Goal: Task Accomplishment & Management: Manage account settings

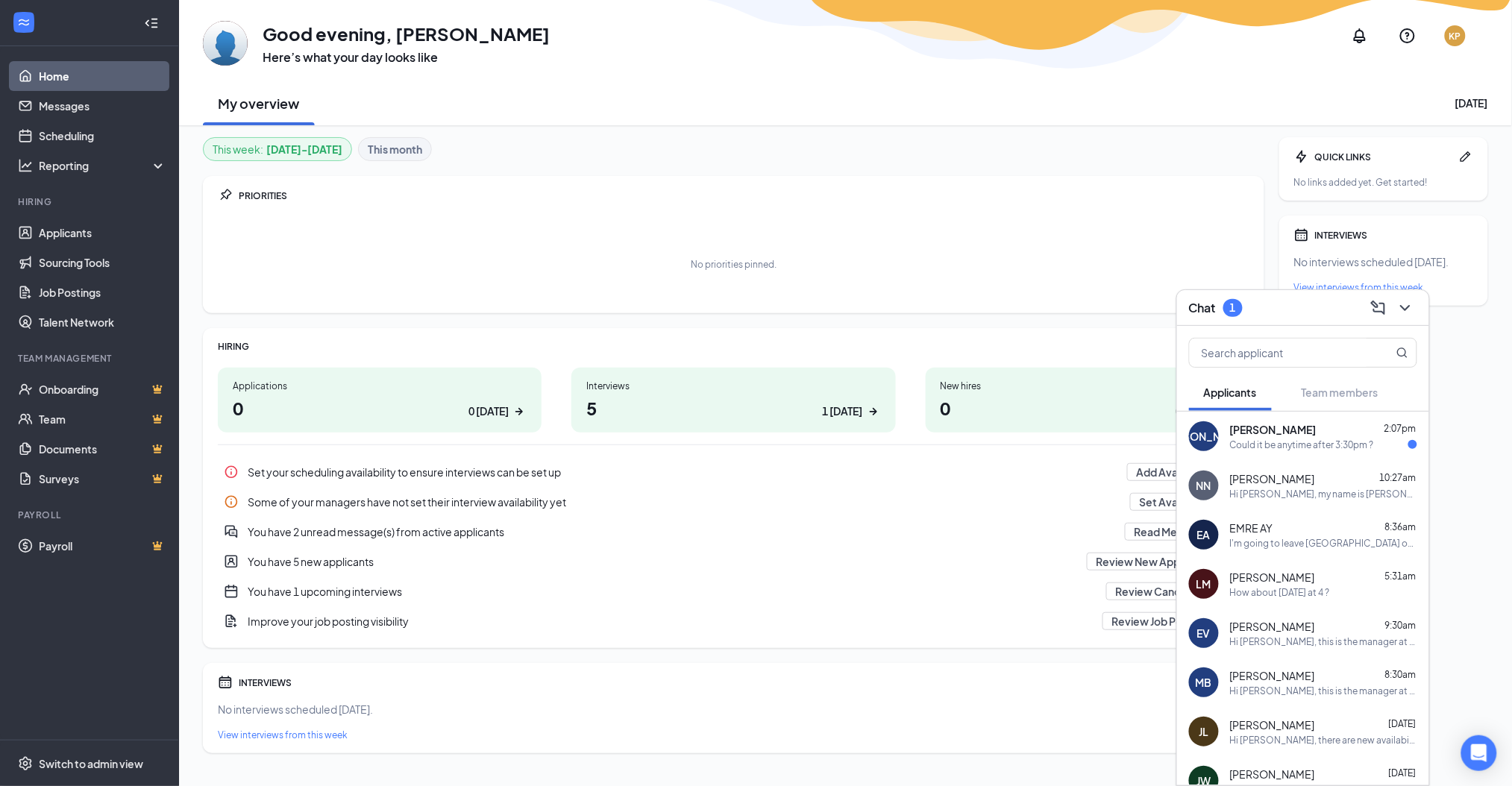
click at [1237, 429] on span "[PERSON_NAME]" at bounding box center [1273, 429] width 86 height 15
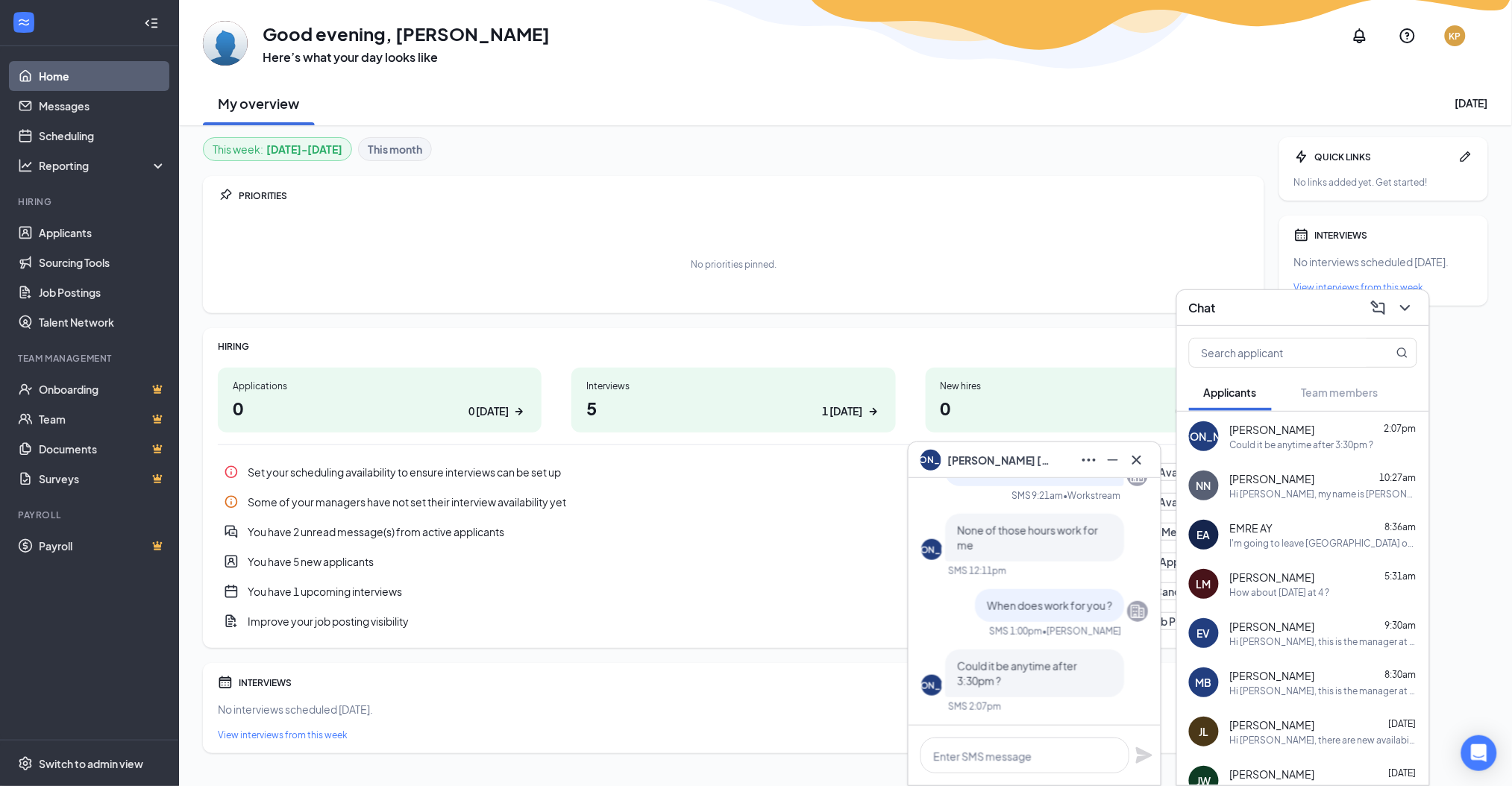
click at [1149, 467] on div "JA [PERSON_NAME]" at bounding box center [1035, 460] width 252 height 36
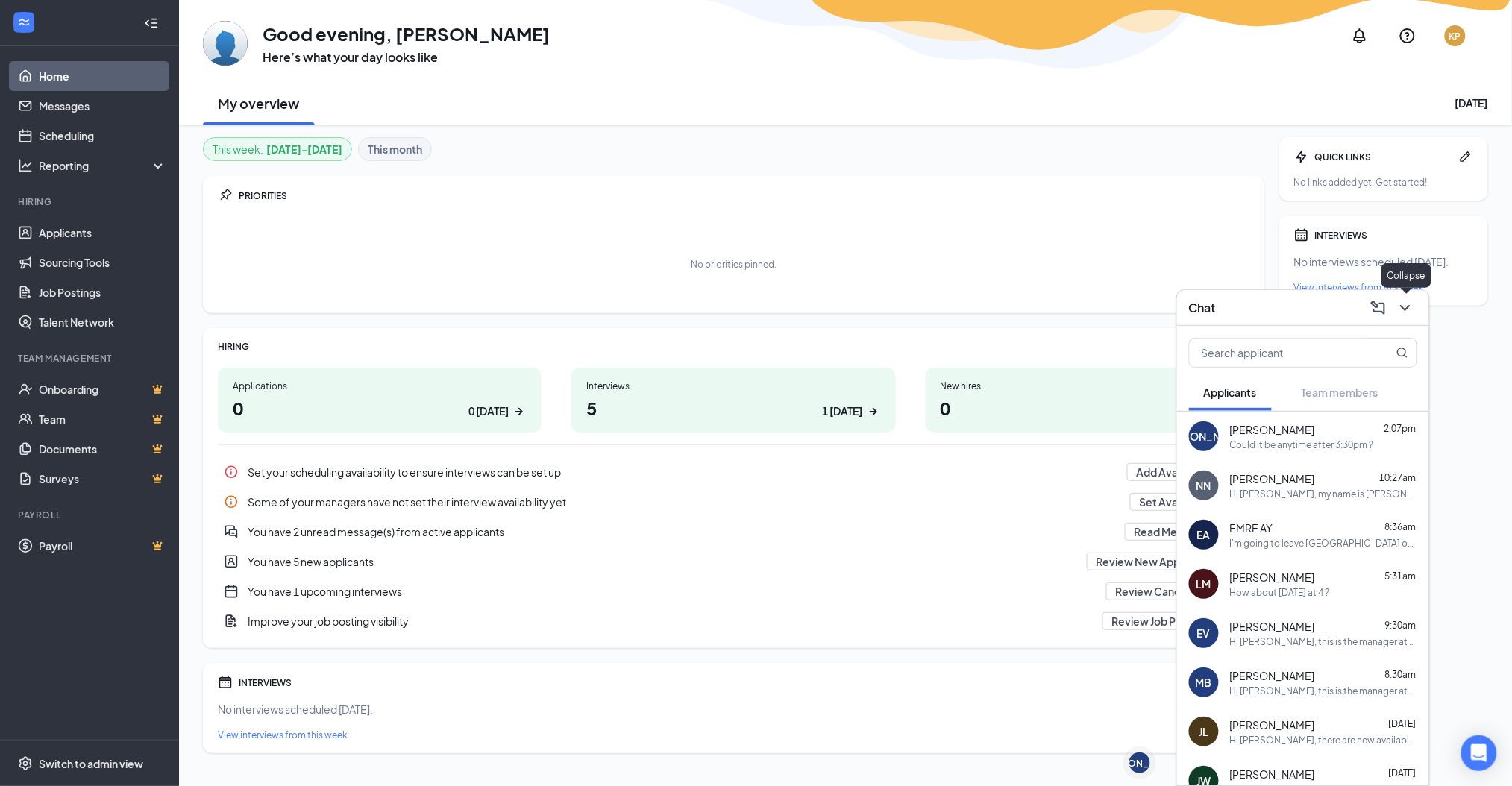
click at [1400, 303] on icon "ChevronDown" at bounding box center [1406, 308] width 18 height 18
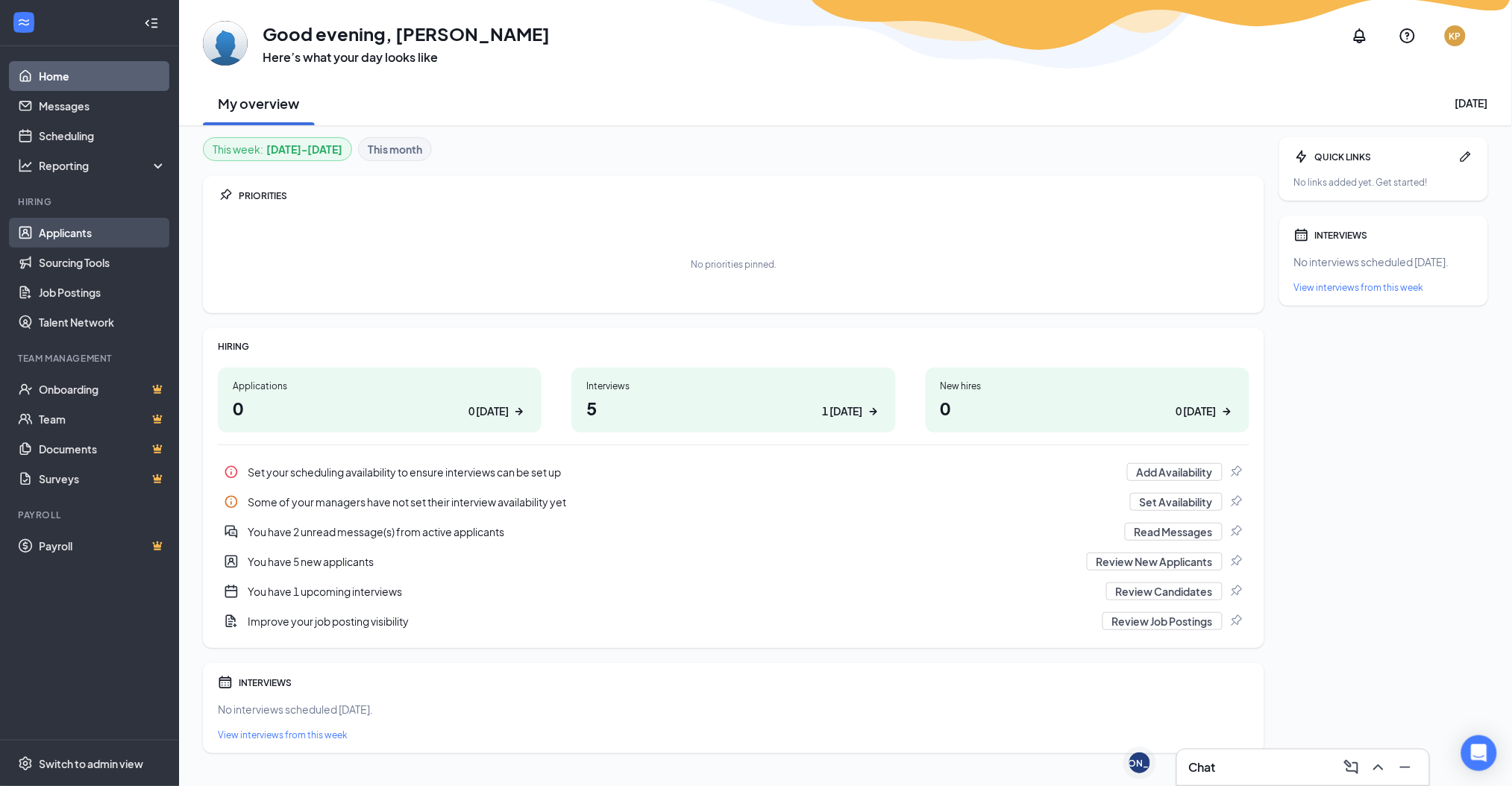
click at [114, 231] on link "Applicants" at bounding box center [102, 232] width 128 height 30
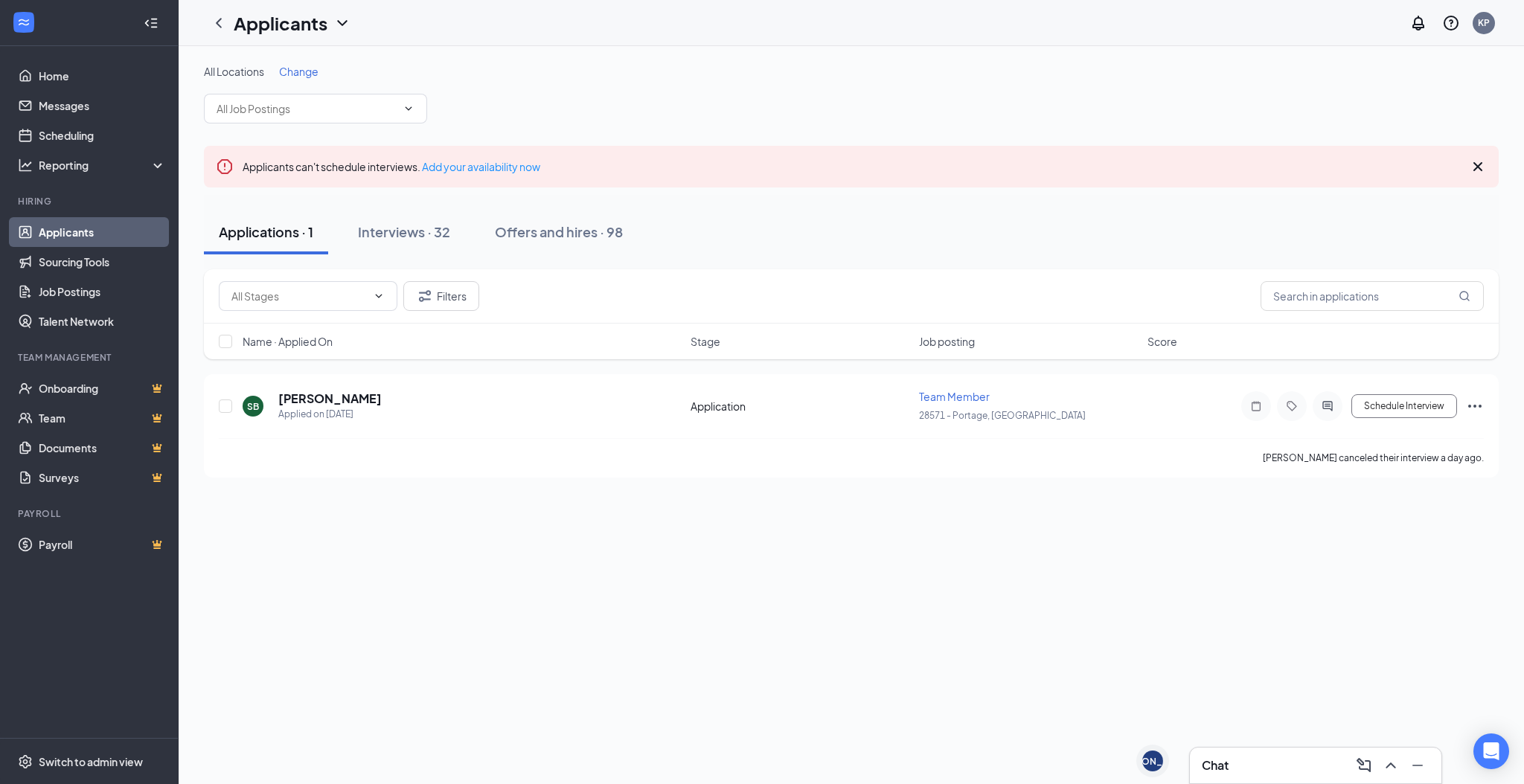
click at [303, 70] on span "Change" at bounding box center [298, 71] width 40 height 14
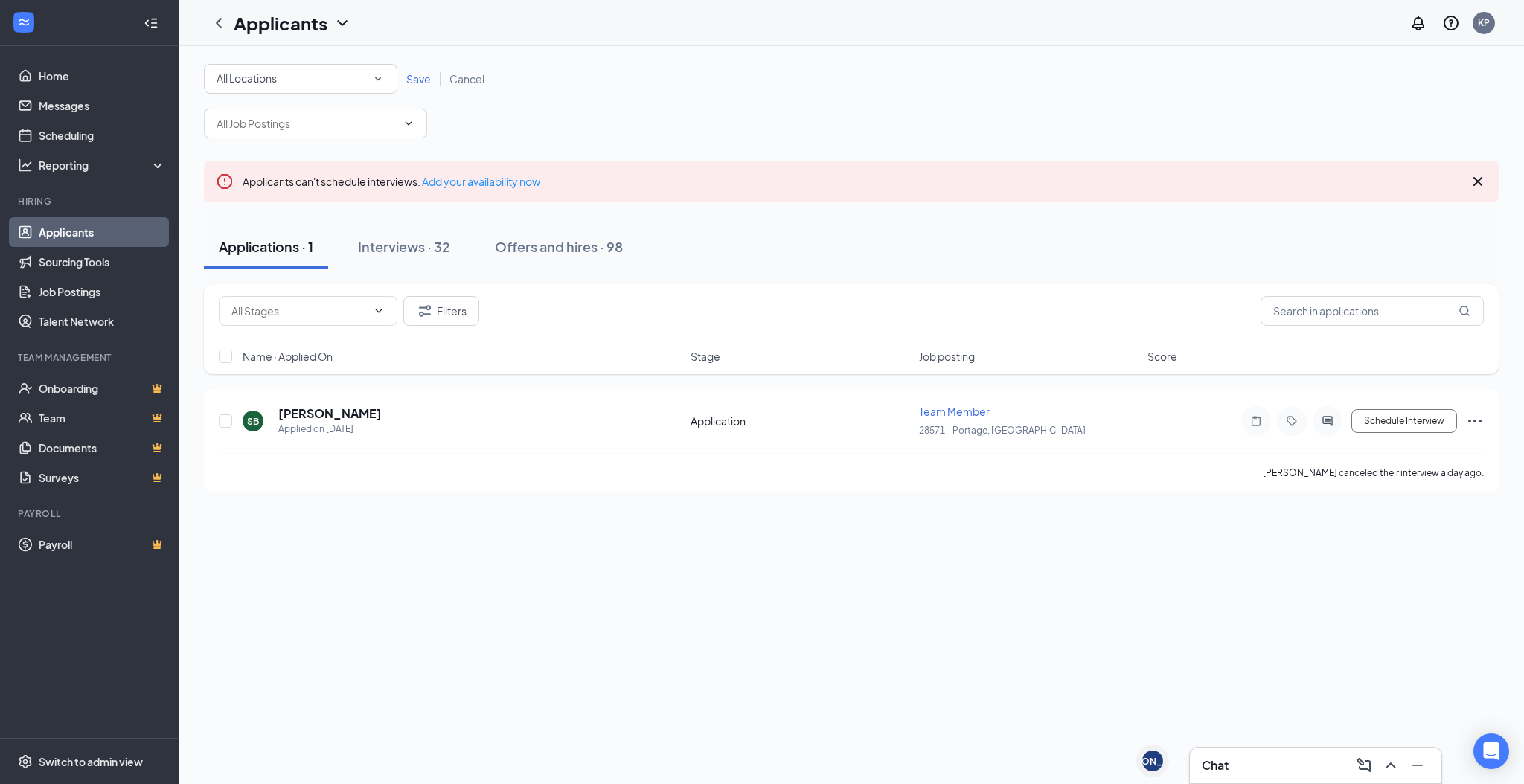
click at [324, 70] on div "All Locations" at bounding box center [300, 79] width 168 height 18
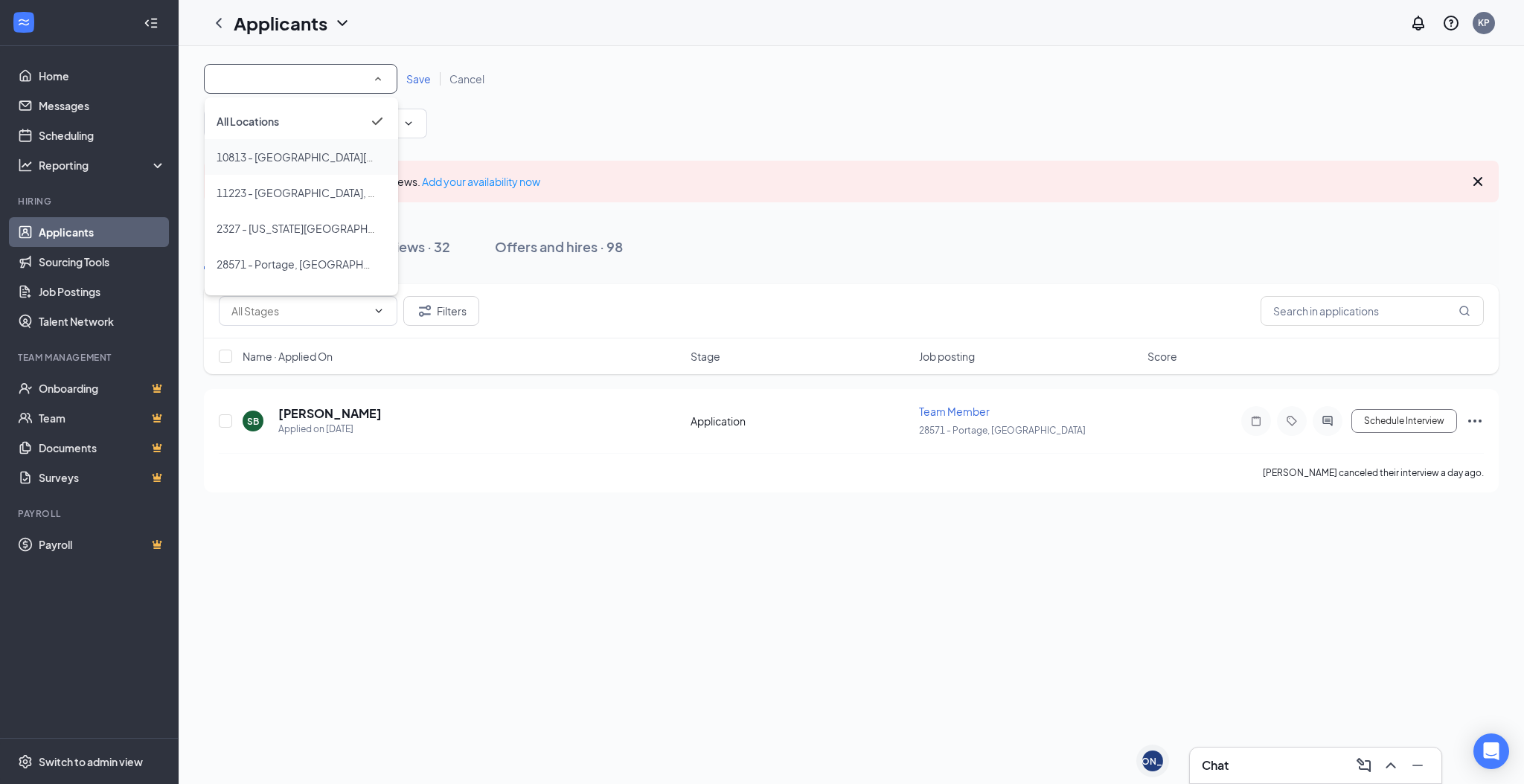
click at [294, 152] on span "10813 - [GEOGRAPHIC_DATA][PERSON_NAME], [GEOGRAPHIC_DATA]" at bounding box center [389, 156] width 345 height 14
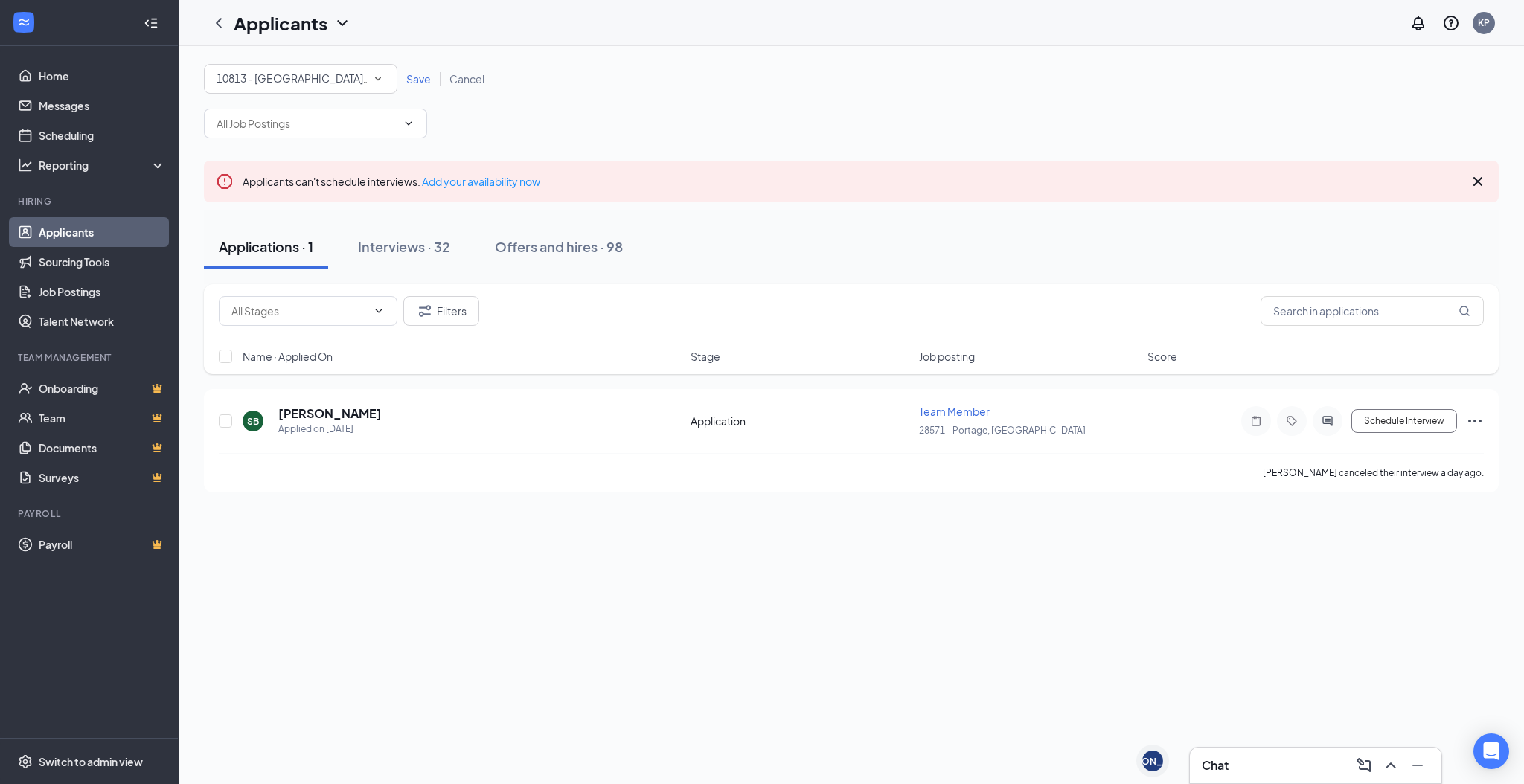
click at [419, 79] on span "Save" at bounding box center [419, 79] width 24 height 14
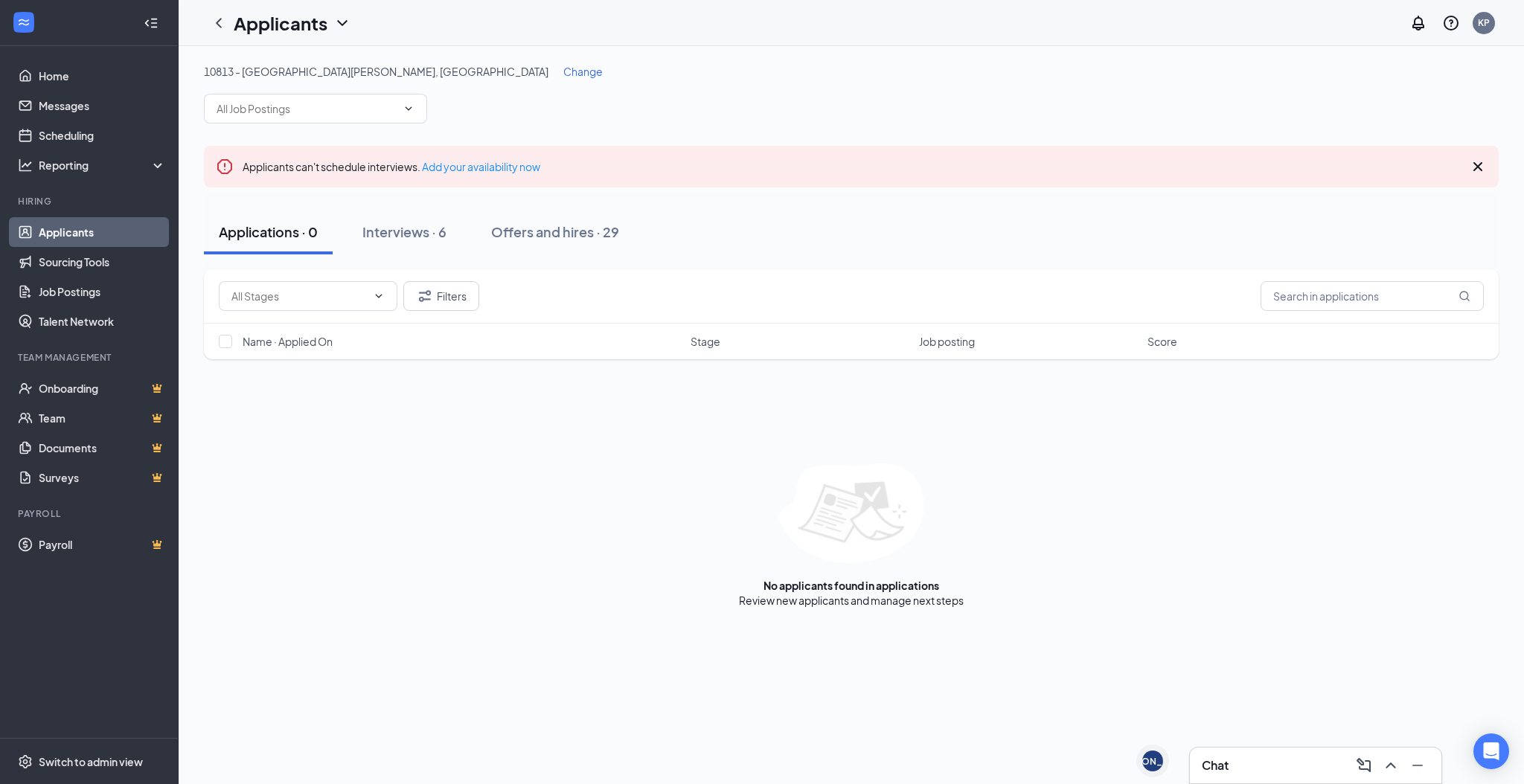
click at [436, 188] on div "10813 - [GEOGRAPHIC_DATA][PERSON_NAME], [GEOGRAPHIC_DATA] Change Applicants can…" at bounding box center [851, 336] width 1295 height 544
drag, startPoint x: 422, startPoint y: 205, endPoint x: 427, endPoint y: 219, distance: 14.9
click at [422, 206] on div "Applications · 0 Interviews · 6 Offers and hires · 29" at bounding box center [851, 232] width 1295 height 75
click at [427, 219] on button "Interviews · 6" at bounding box center [405, 232] width 114 height 45
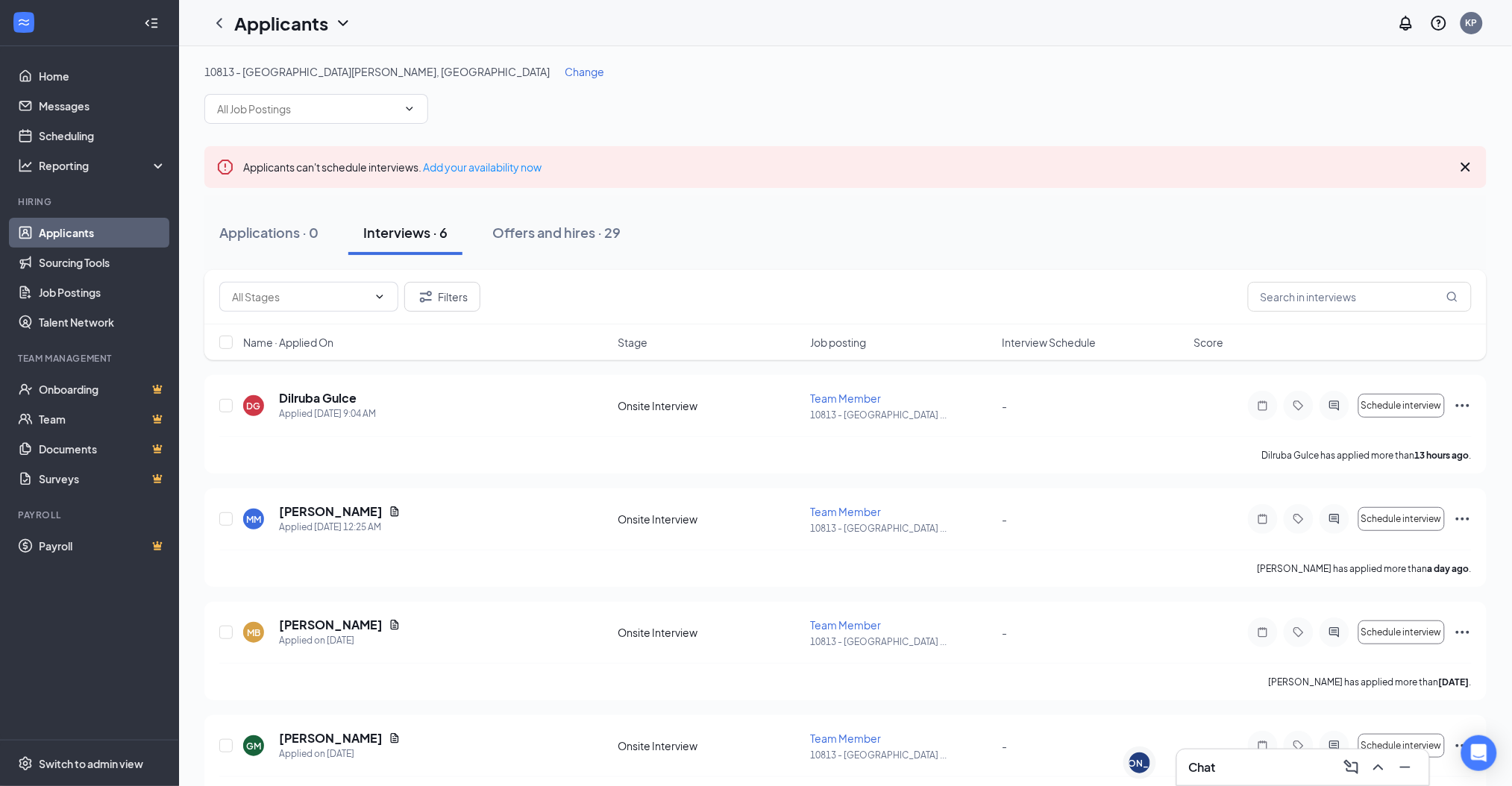
click at [910, 83] on div "10813 - [GEOGRAPHIC_DATA][PERSON_NAME], [GEOGRAPHIC_DATA] Change" at bounding box center [845, 93] width 1282 height 59
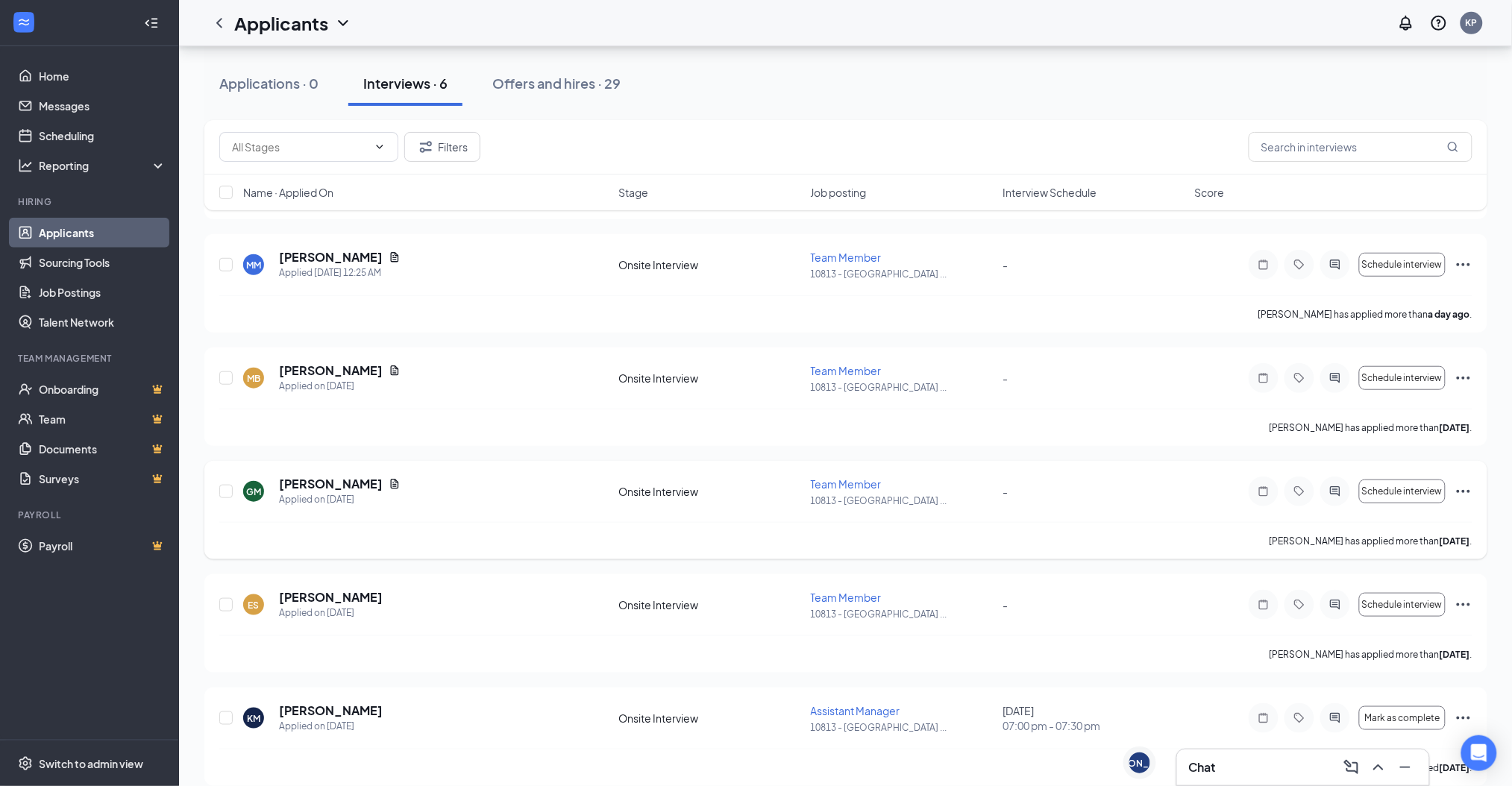
scroll to position [271, 0]
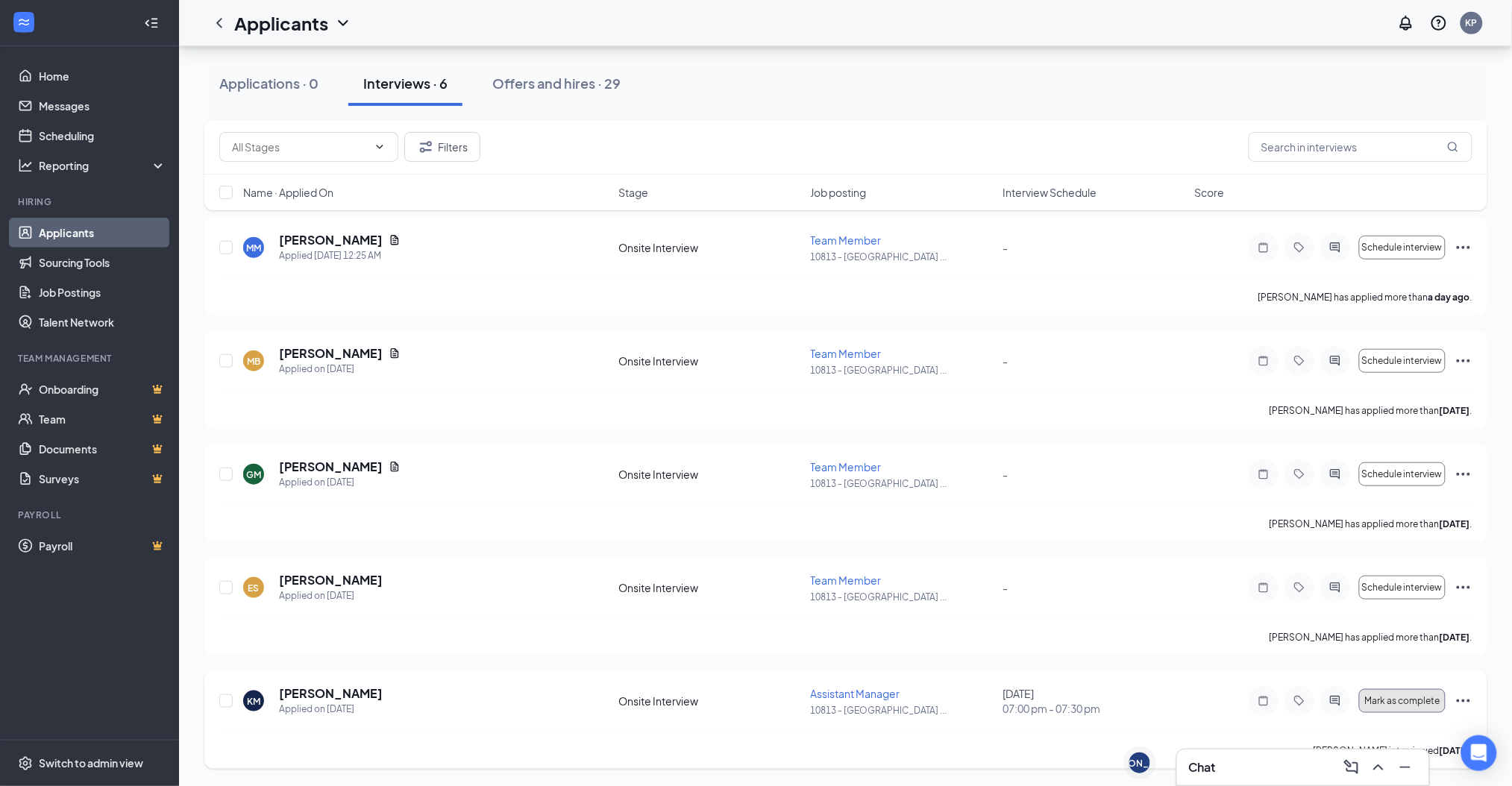
click at [1430, 696] on span "Mark as complete" at bounding box center [1401, 701] width 76 height 11
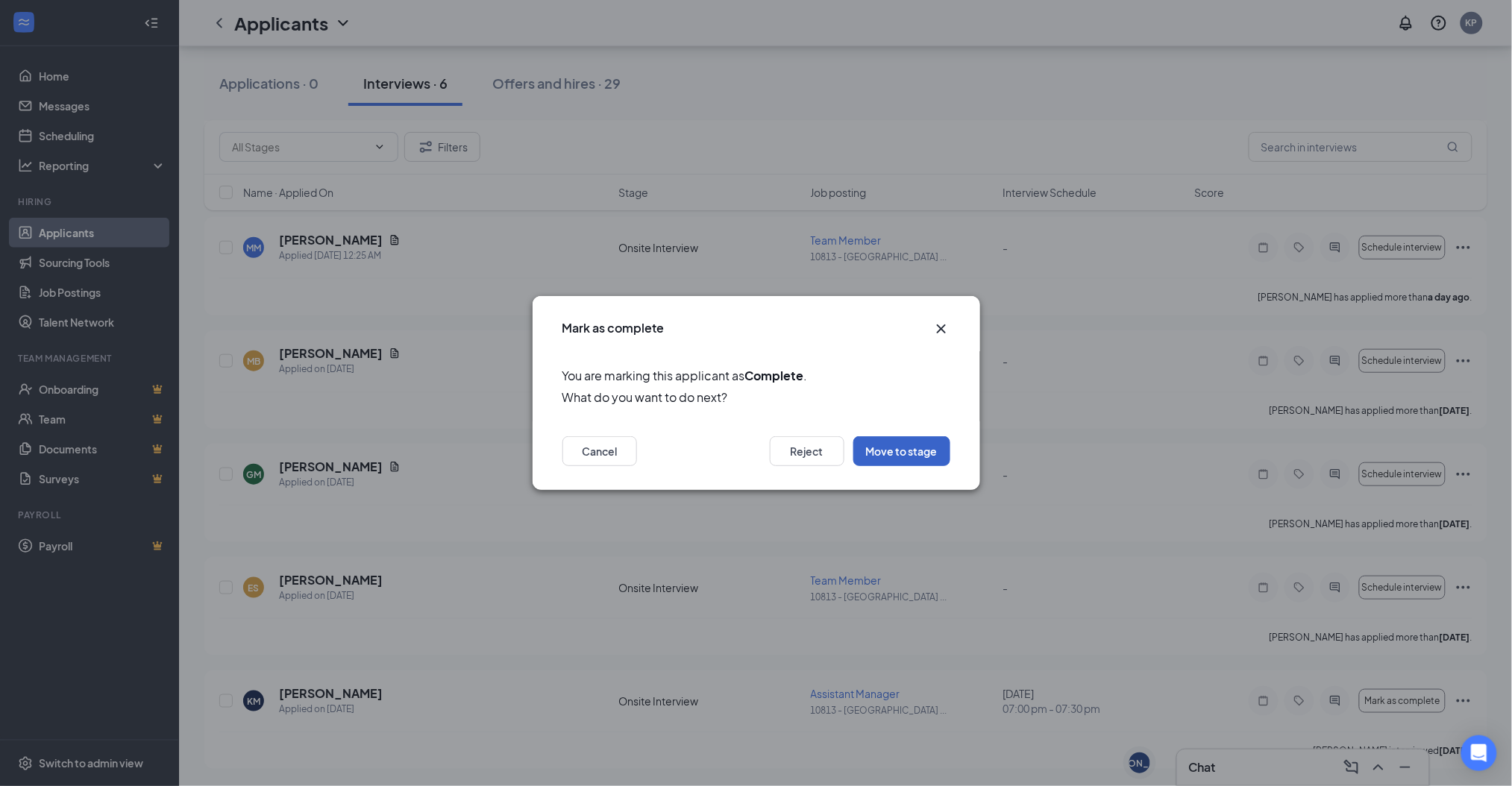
click at [922, 449] on button "Move to stage" at bounding box center [902, 451] width 97 height 30
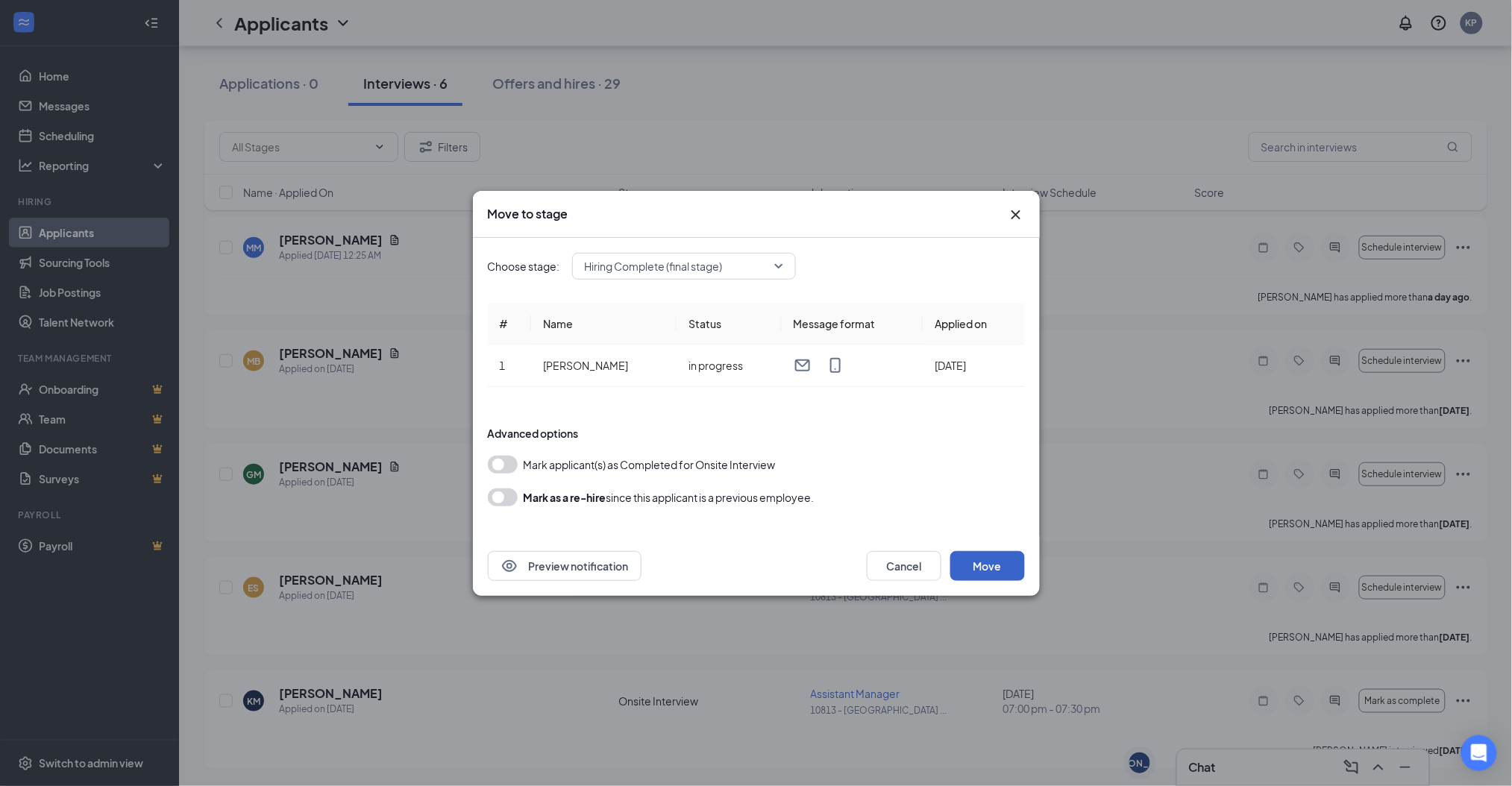
click at [974, 558] on button "Move" at bounding box center [988, 566] width 75 height 30
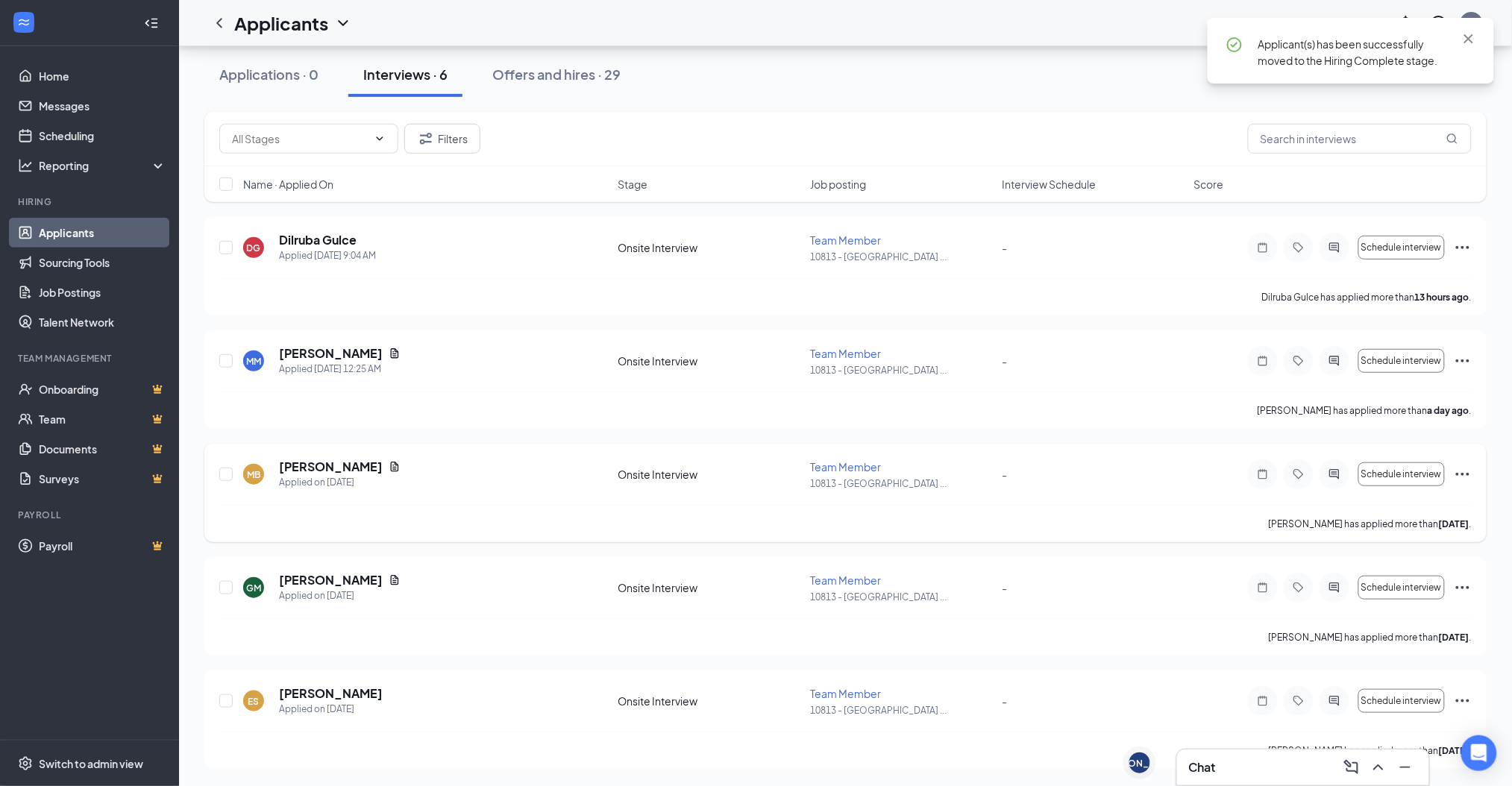
scroll to position [0, 0]
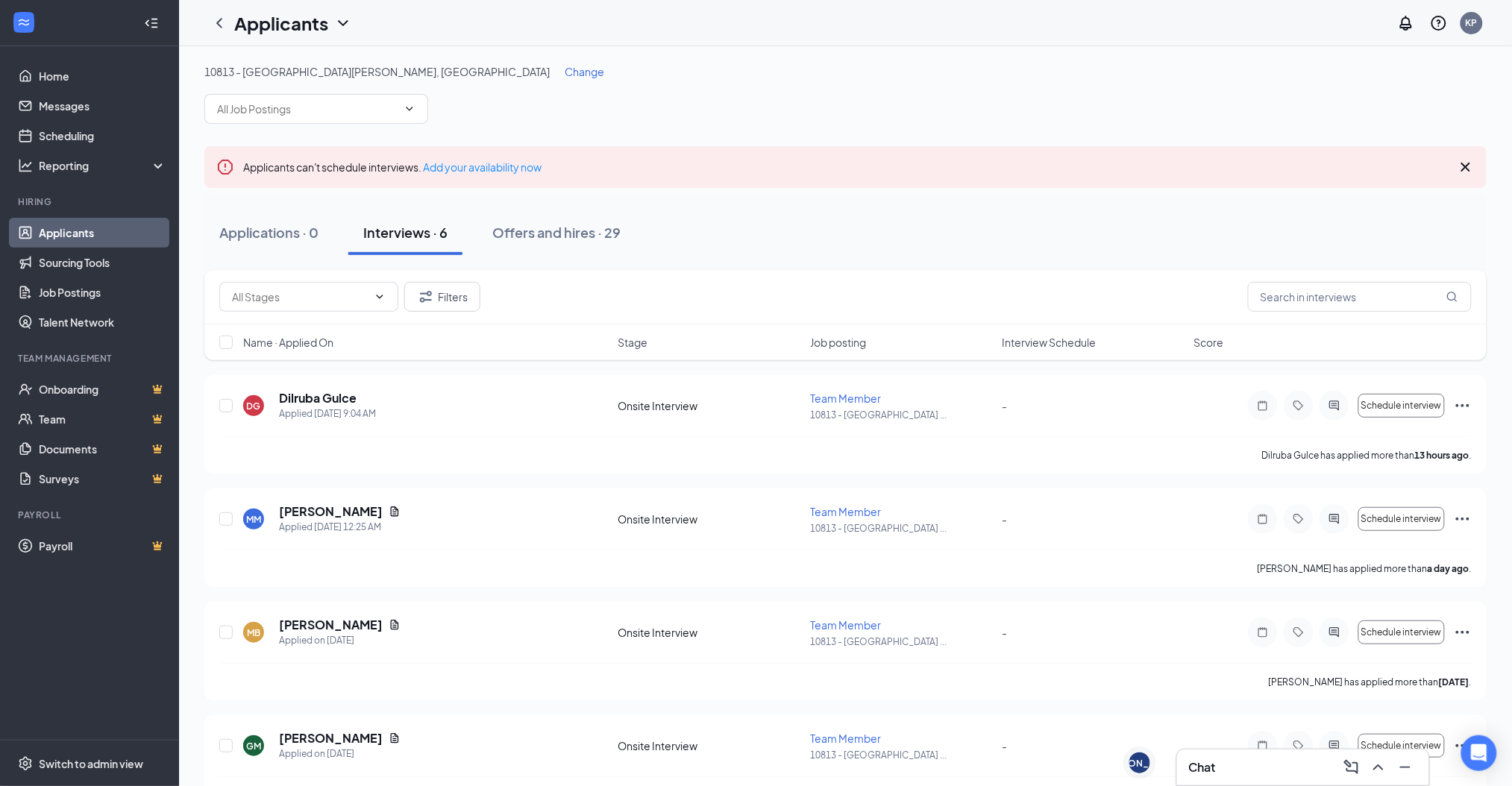
click at [565, 70] on span "Change" at bounding box center [584, 72] width 40 height 14
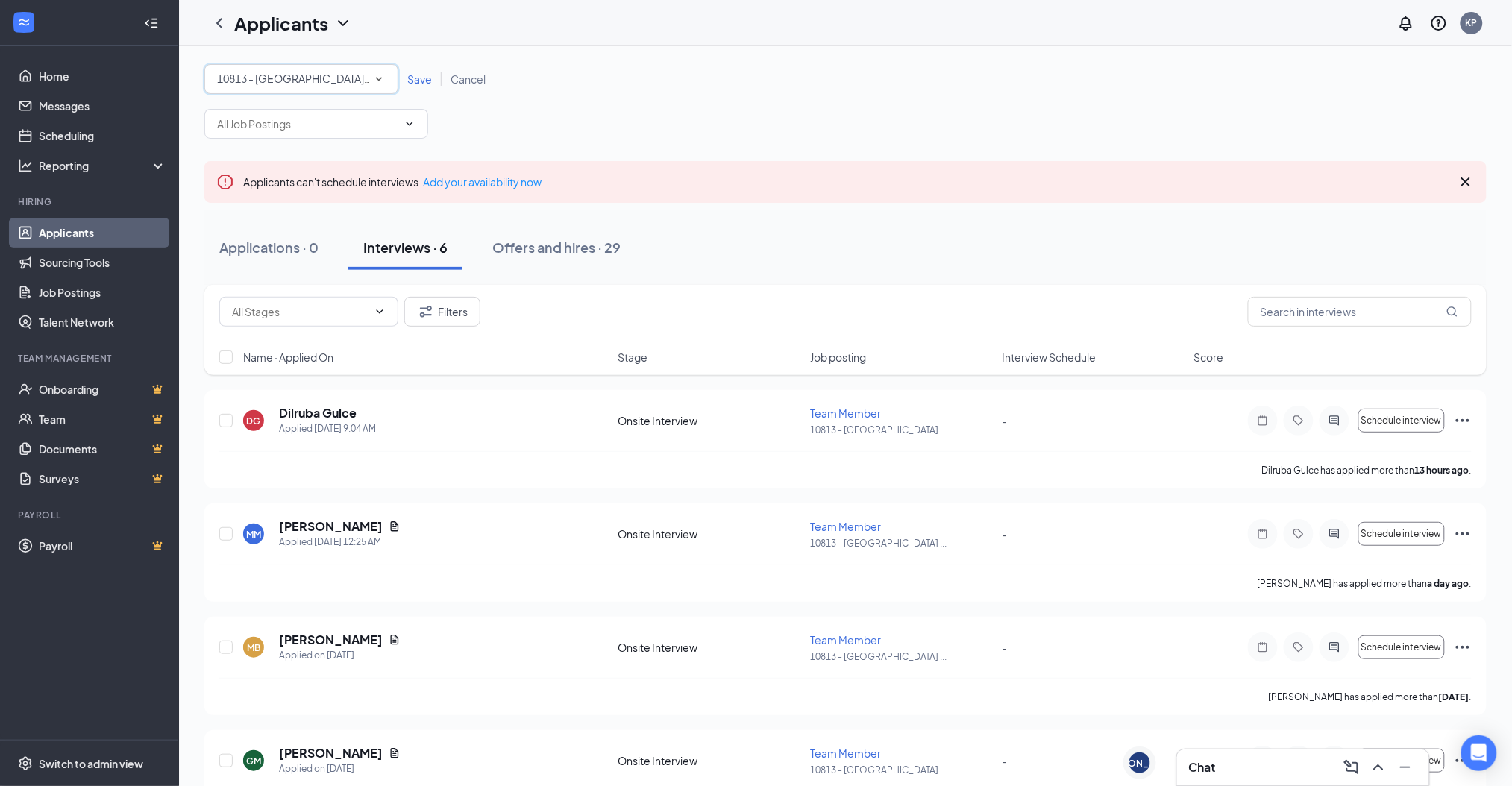
click at [341, 80] on div "10813 - [GEOGRAPHIC_DATA][PERSON_NAME], [GEOGRAPHIC_DATA]" at bounding box center [301, 79] width 168 height 18
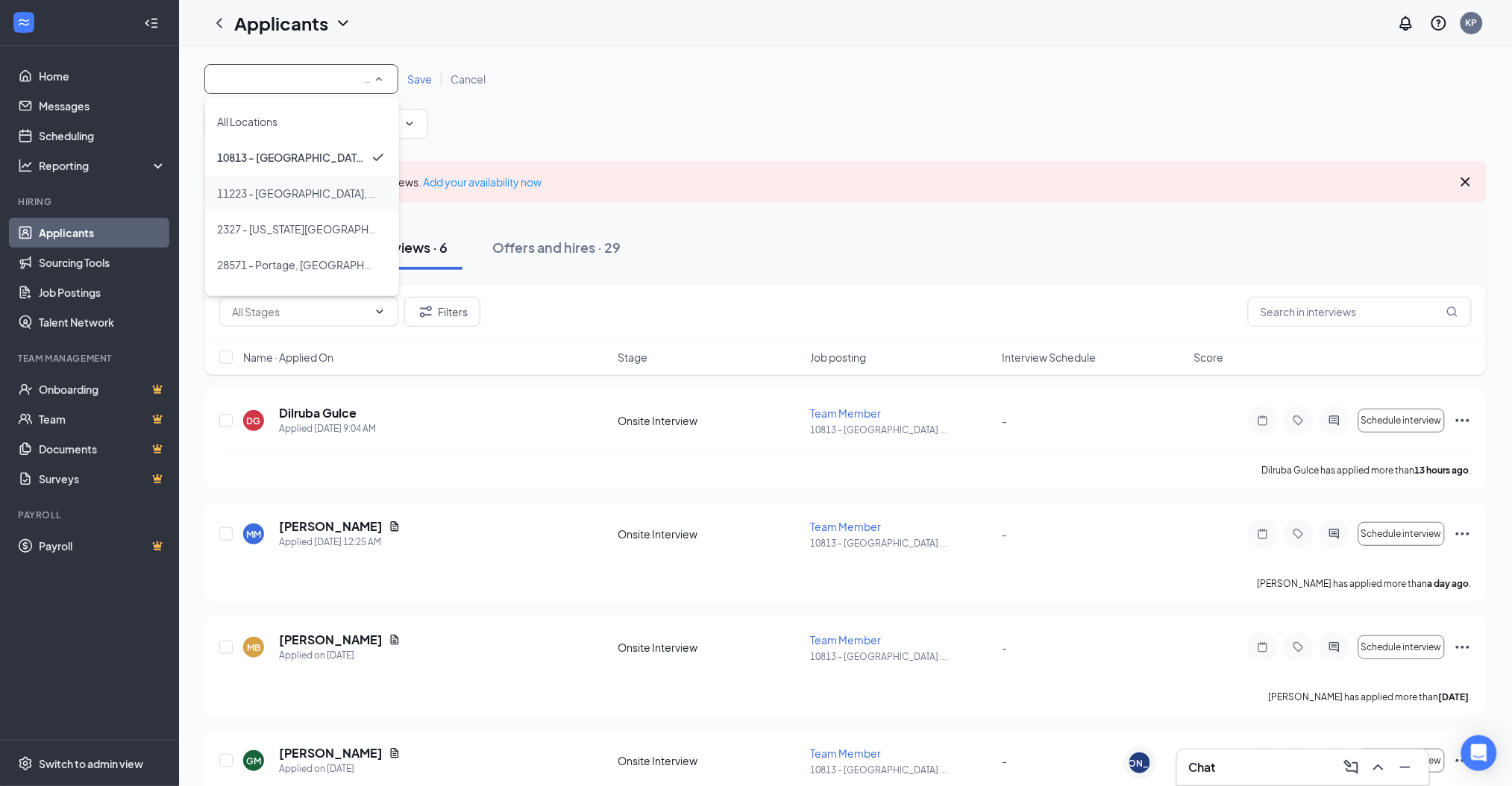
click at [293, 191] on span "11223 - [GEOGRAPHIC_DATA], [GEOGRAPHIC_DATA]" at bounding box center [347, 193] width 260 height 14
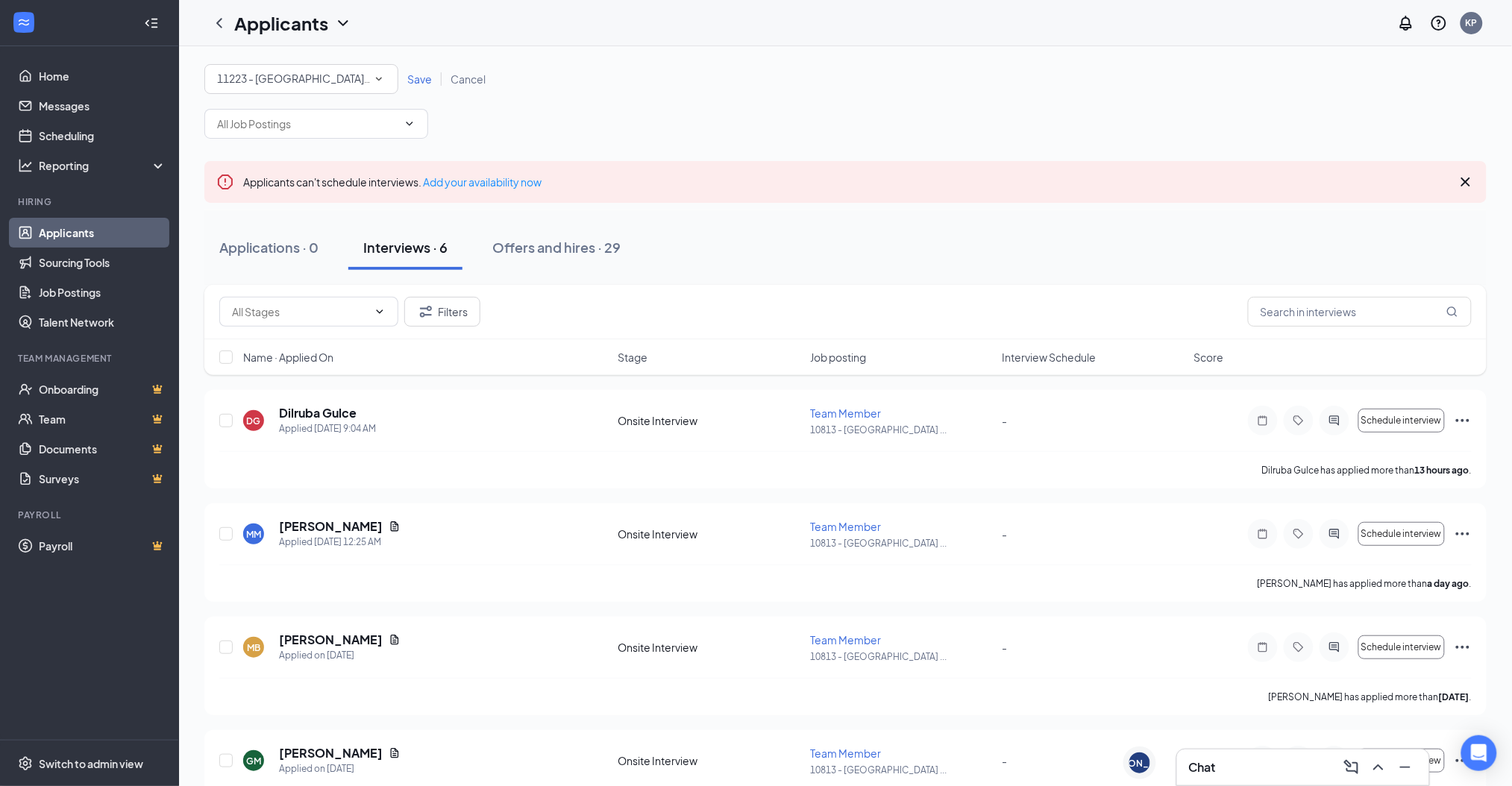
click at [430, 79] on span "Save" at bounding box center [419, 79] width 24 height 14
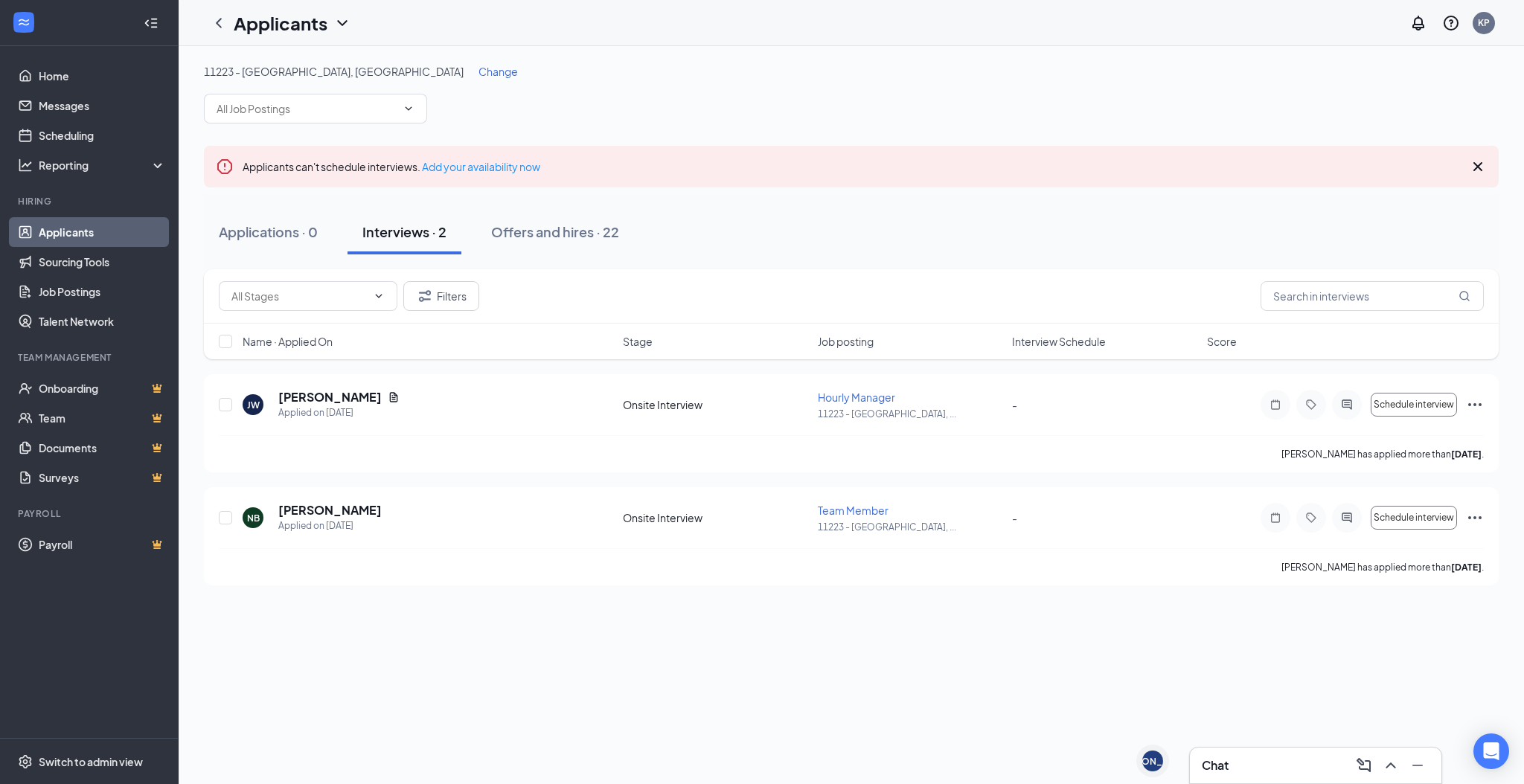
click at [365, 126] on div "11223 - [GEOGRAPHIC_DATA], [GEOGRAPHIC_DATA] Change Applicants can't schedule i…" at bounding box center [851, 324] width 1295 height 521
click at [375, 113] on input "text" at bounding box center [307, 109] width 180 height 16
click at [479, 73] on span "Change" at bounding box center [498, 71] width 40 height 14
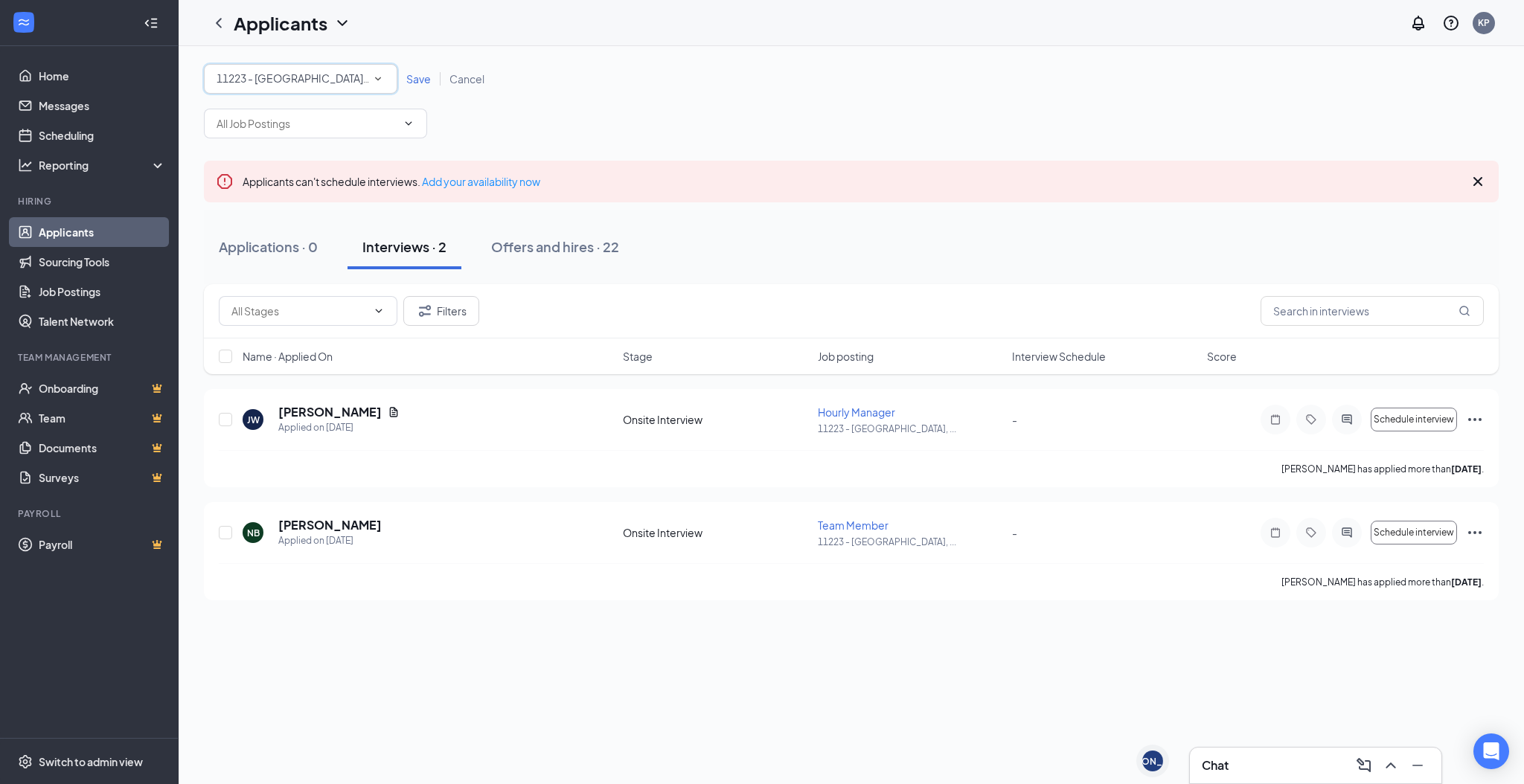
click at [332, 75] on div "11223 - [GEOGRAPHIC_DATA], [GEOGRAPHIC_DATA]" at bounding box center [300, 79] width 168 height 18
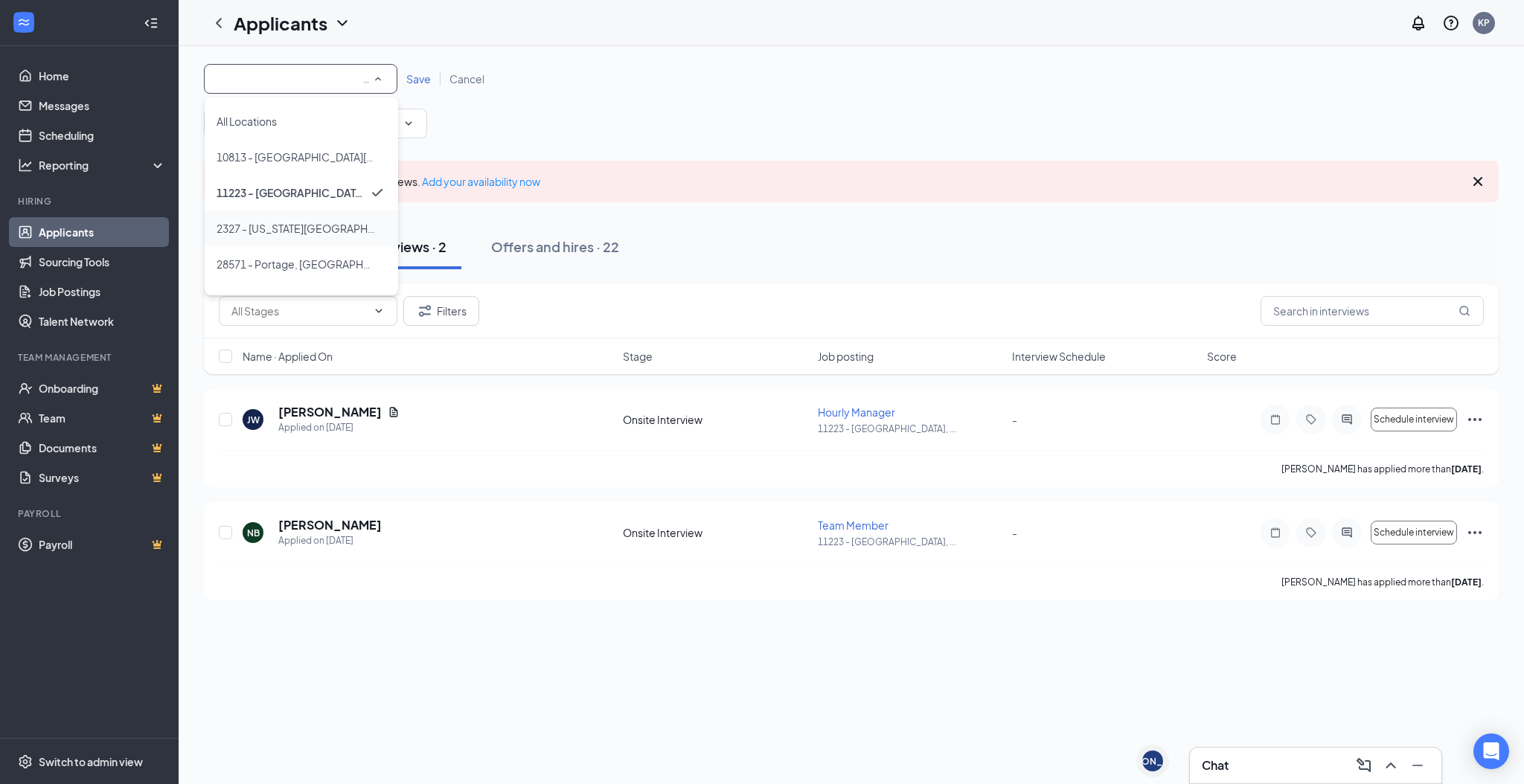
click at [264, 225] on span "2327 - [US_STATE][GEOGRAPHIC_DATA], [GEOGRAPHIC_DATA]" at bounding box center [371, 228] width 309 height 14
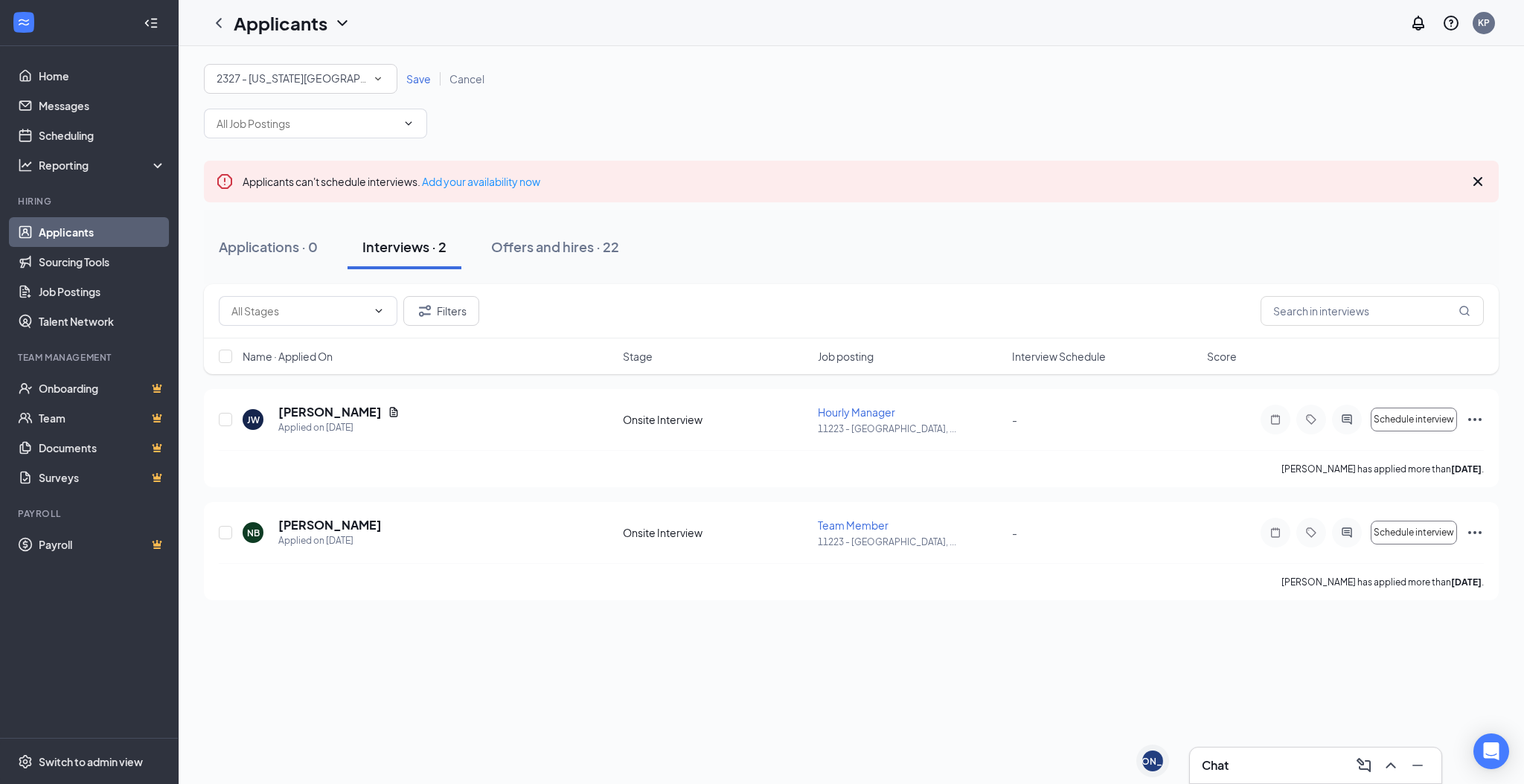
click at [427, 70] on div "All Locations [STREET_ADDRESS][US_STATE] Save Cancel" at bounding box center [851, 79] width 1295 height 30
click at [423, 82] on span "Save" at bounding box center [419, 79] width 24 height 14
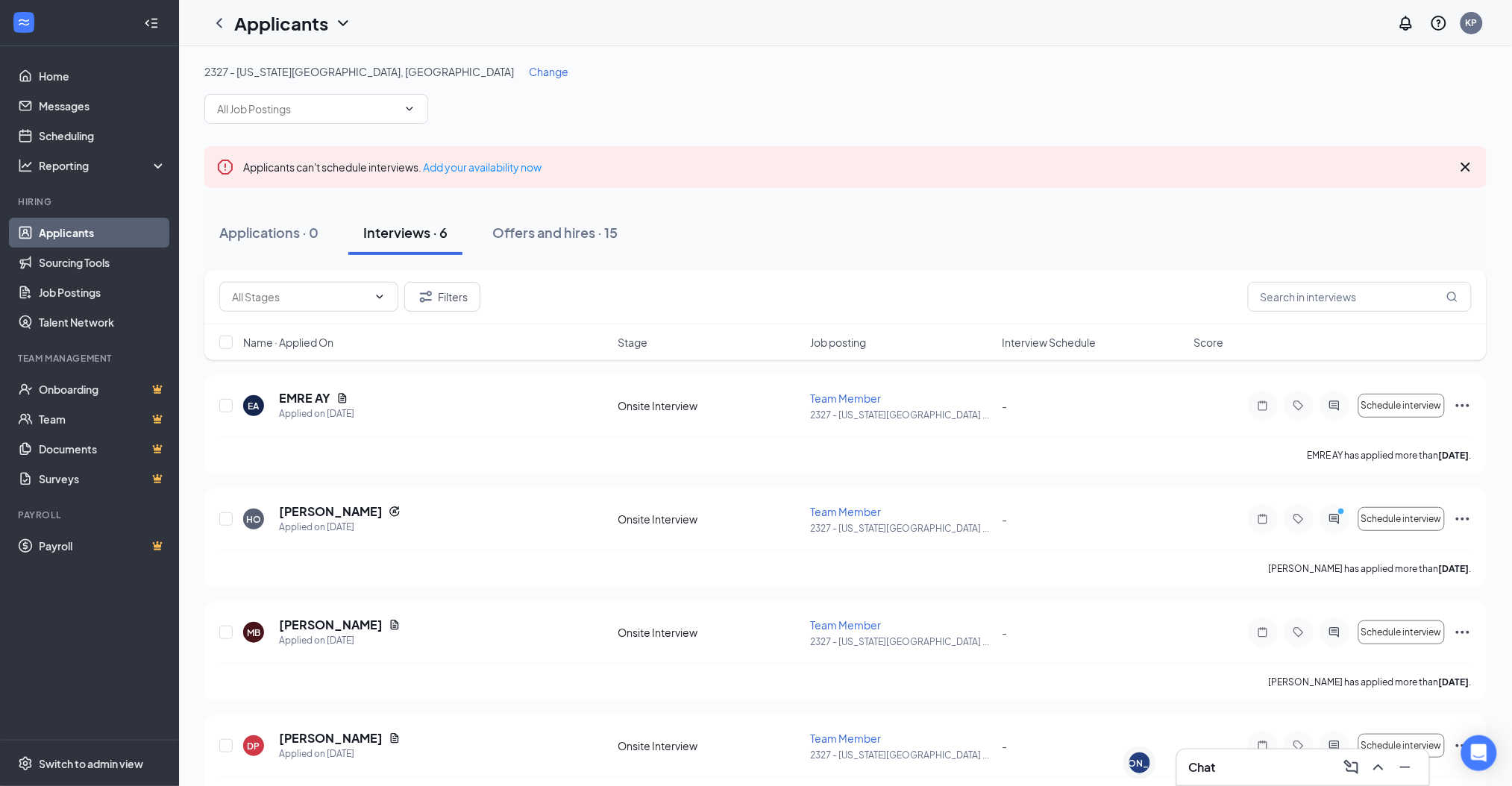
click at [529, 65] on span "Change" at bounding box center [549, 72] width 40 height 14
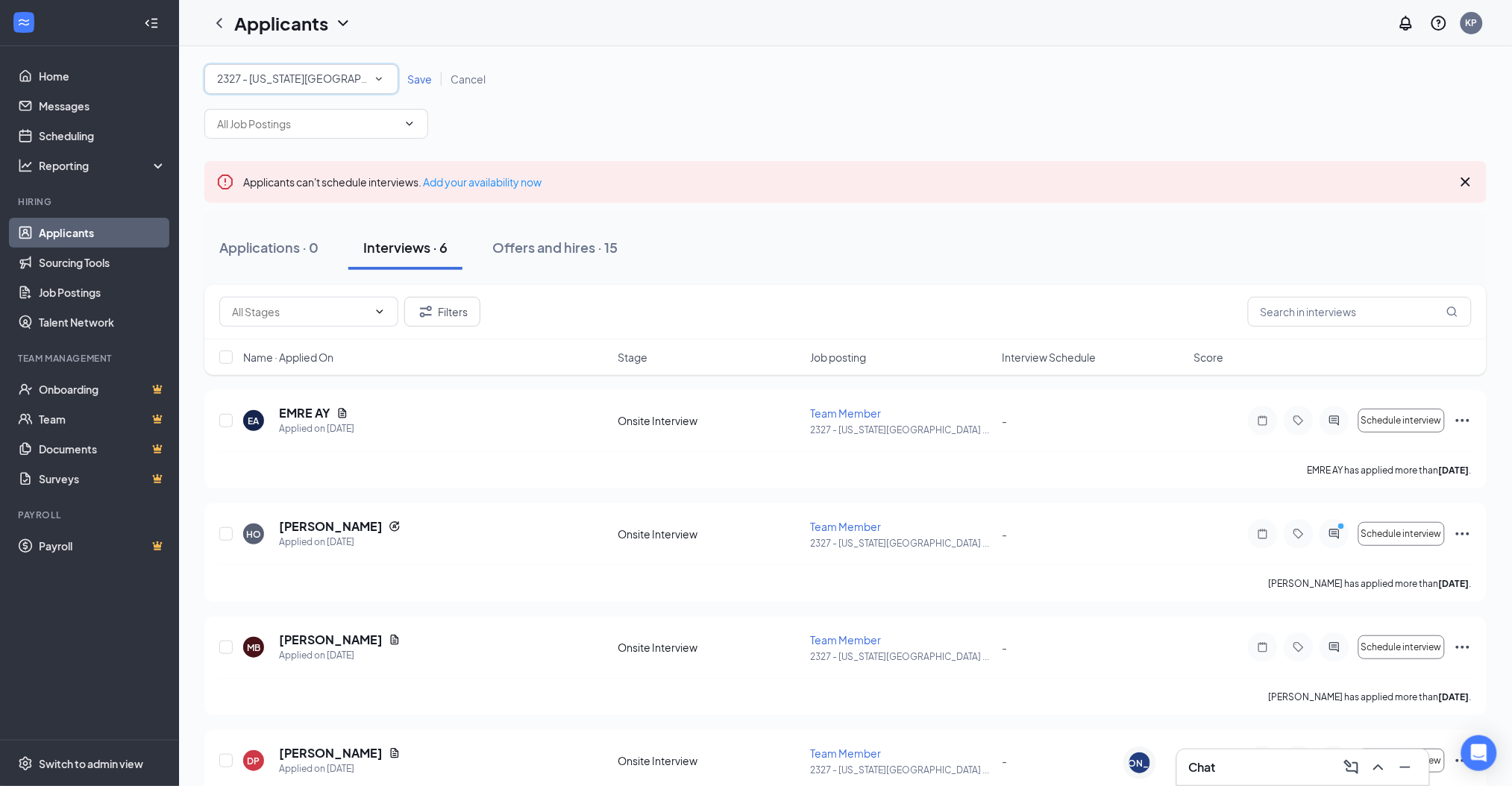
click at [365, 76] on div "2327 - [US_STATE][GEOGRAPHIC_DATA], [GEOGRAPHIC_DATA]" at bounding box center [301, 79] width 168 height 18
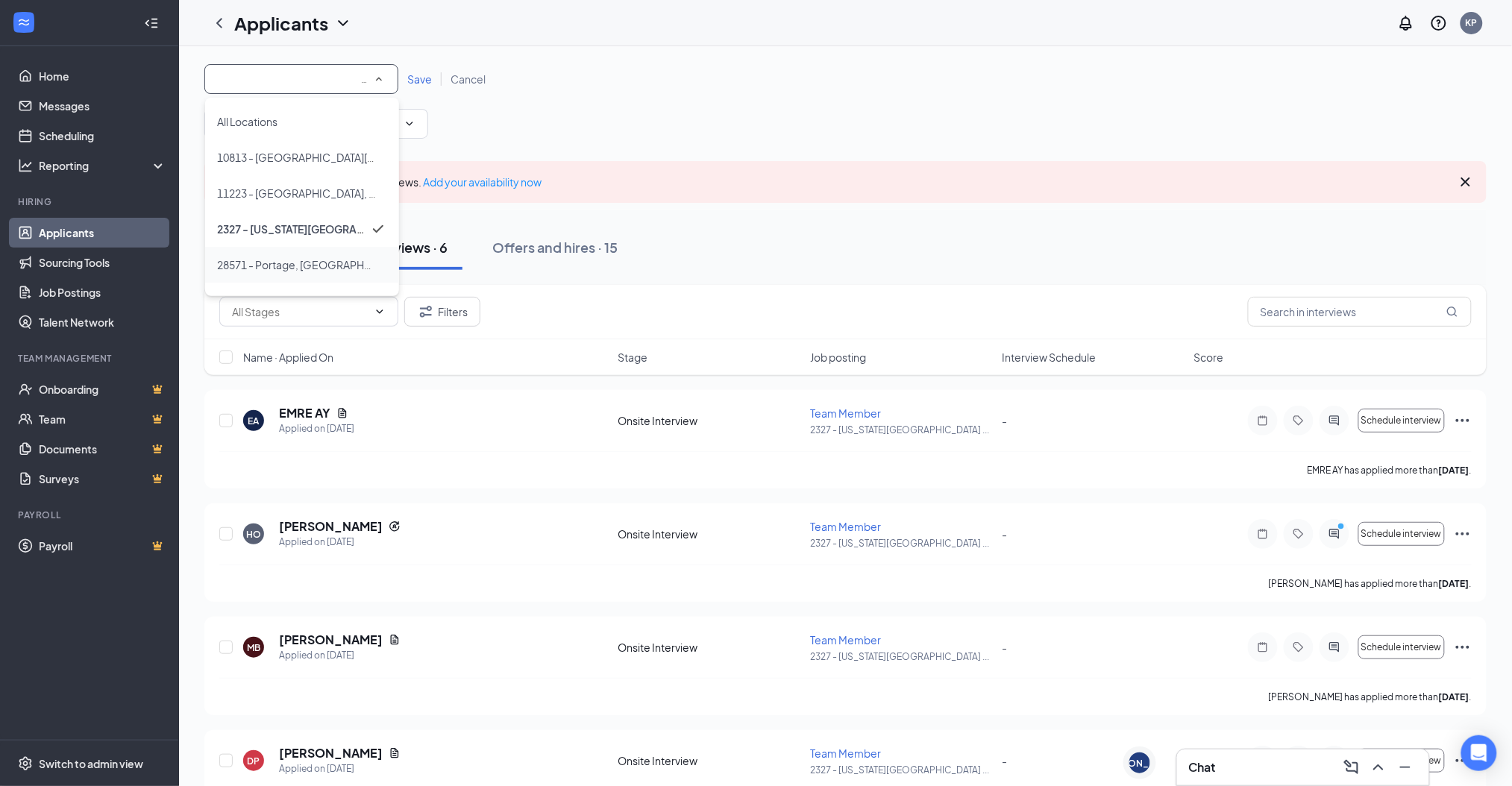
click at [326, 258] on div "28571 - Portage, [GEOGRAPHIC_DATA]" at bounding box center [302, 265] width 170 height 18
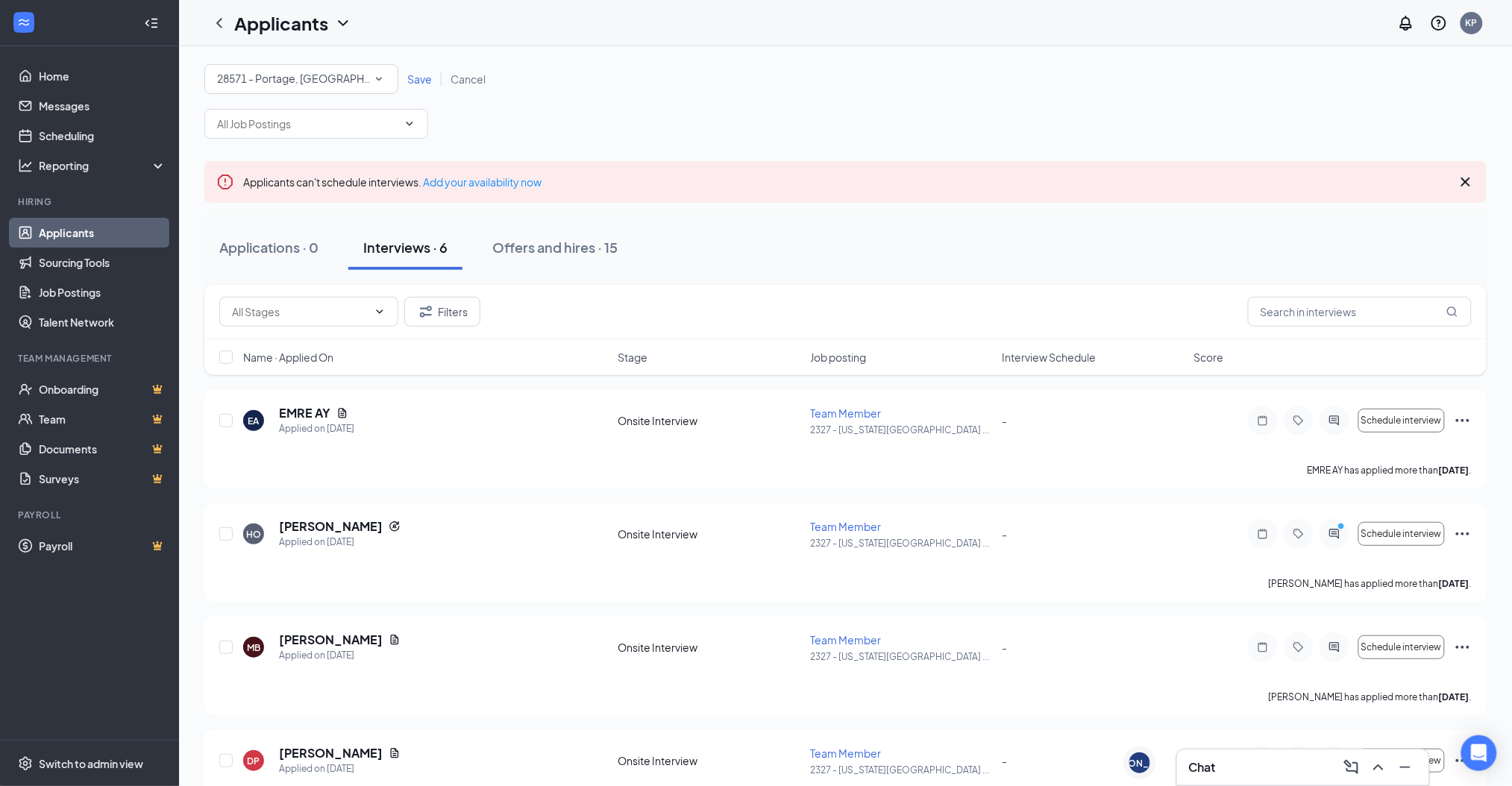
click at [428, 77] on span "Save" at bounding box center [419, 79] width 24 height 14
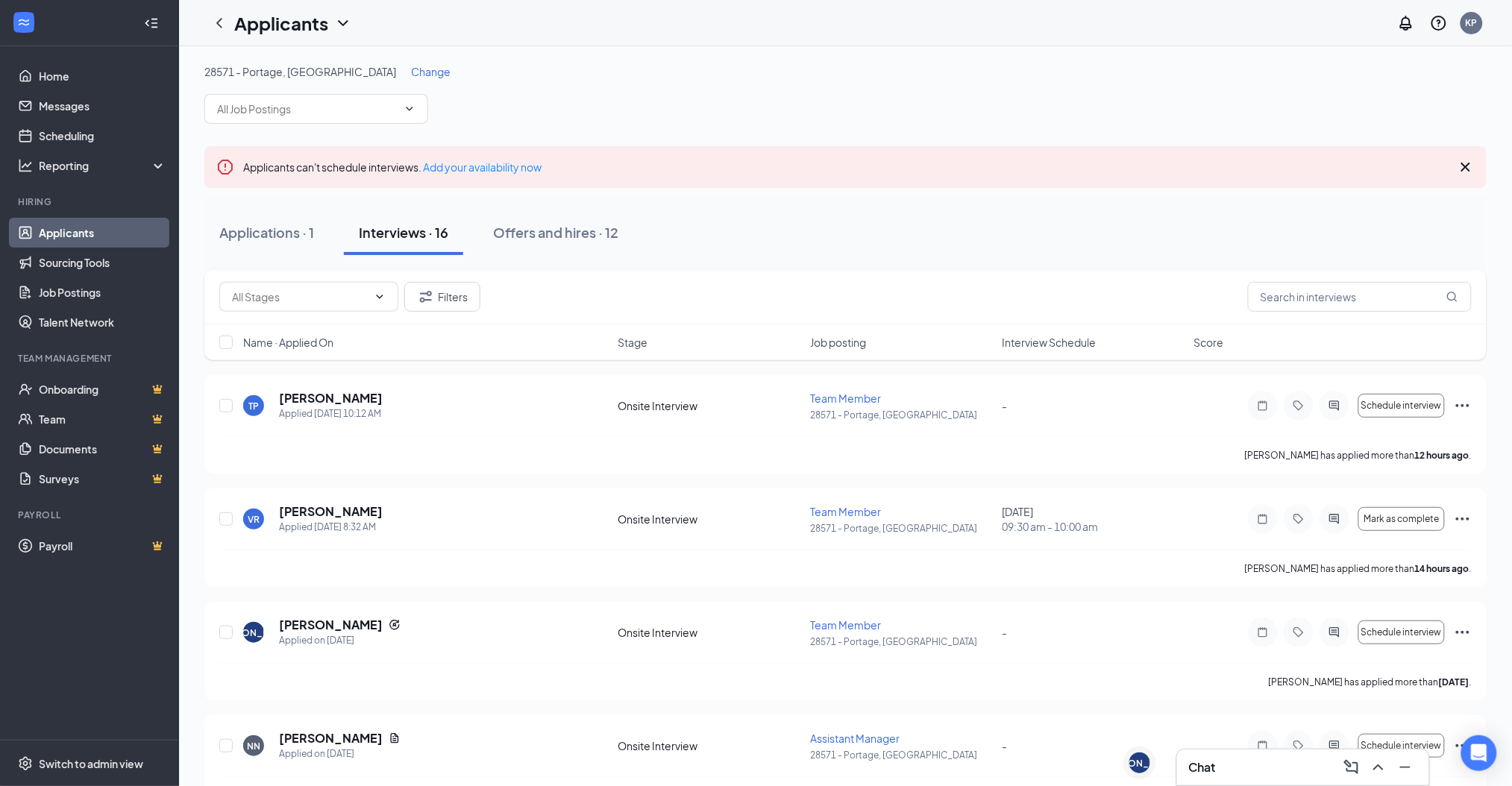
click at [411, 76] on div "Change" at bounding box center [431, 72] width 40 height 15
click at [411, 75] on span "Change" at bounding box center [431, 72] width 40 height 14
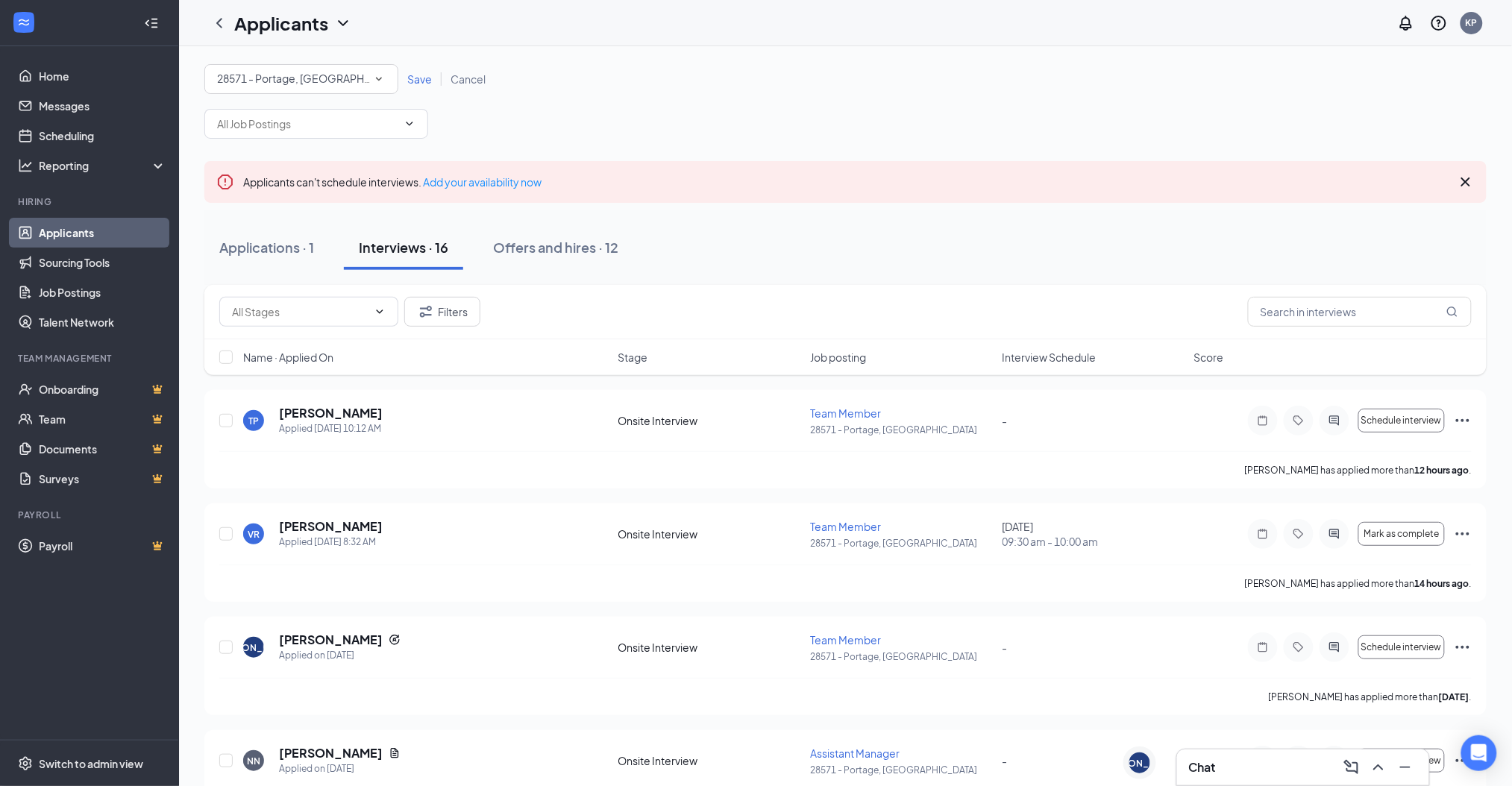
click at [354, 85] on div "28571 - Portage, [GEOGRAPHIC_DATA]" at bounding box center [301, 79] width 168 height 18
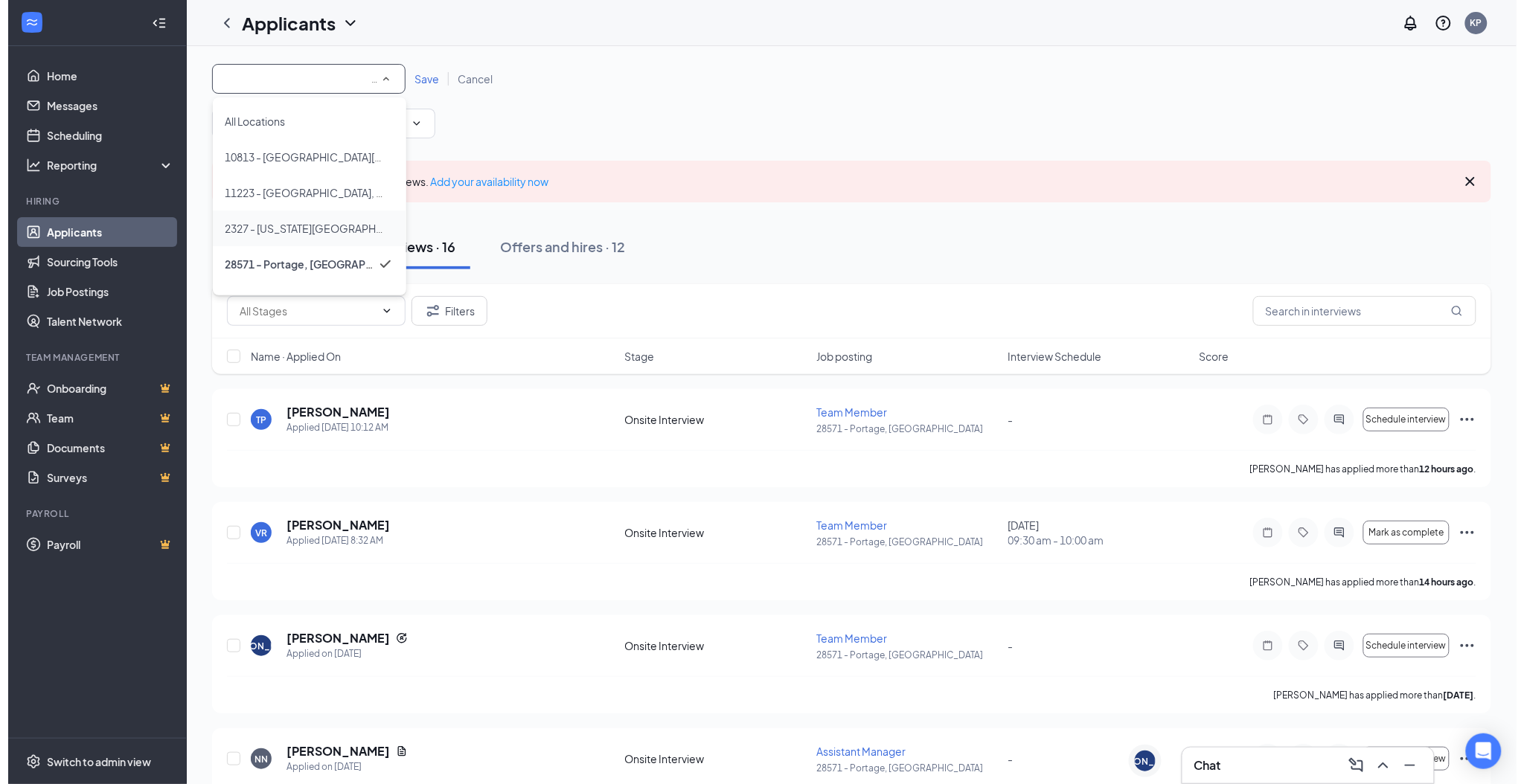
scroll to position [63, 0]
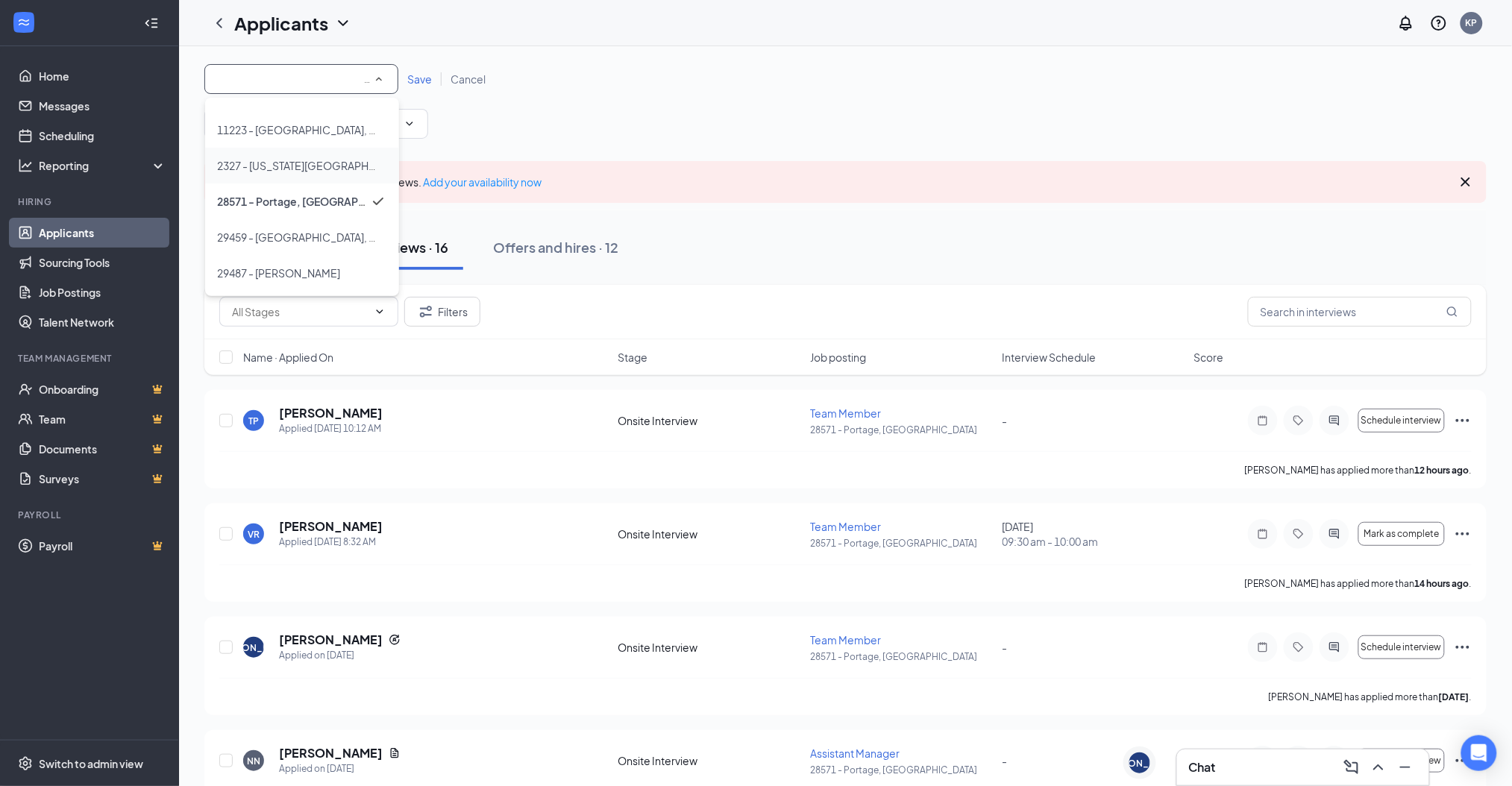
click at [311, 233] on span "29459 - [GEOGRAPHIC_DATA], [GEOGRAPHIC_DATA]" at bounding box center [347, 237] width 260 height 14
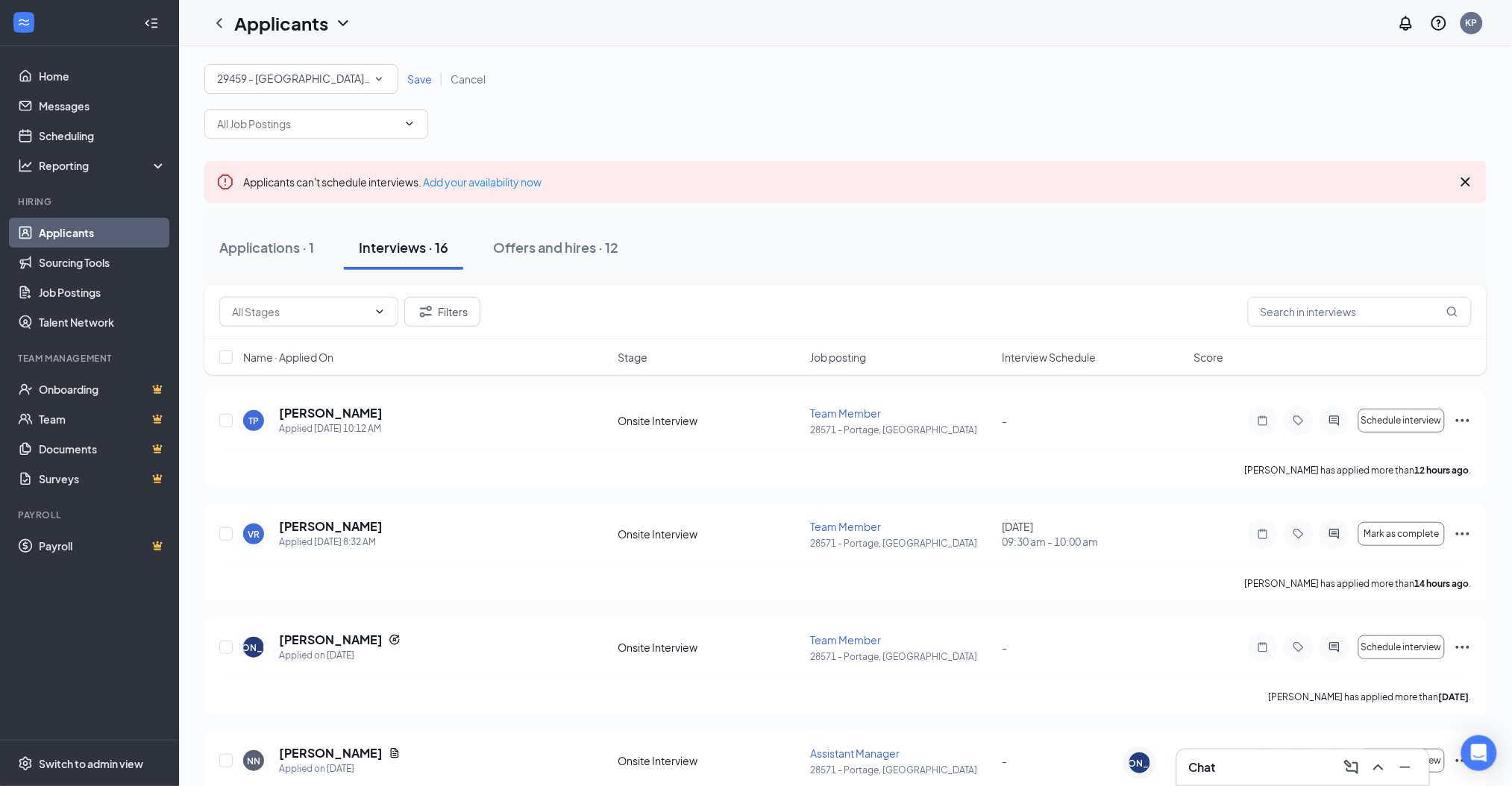
click at [428, 77] on span "Save" at bounding box center [419, 79] width 24 height 14
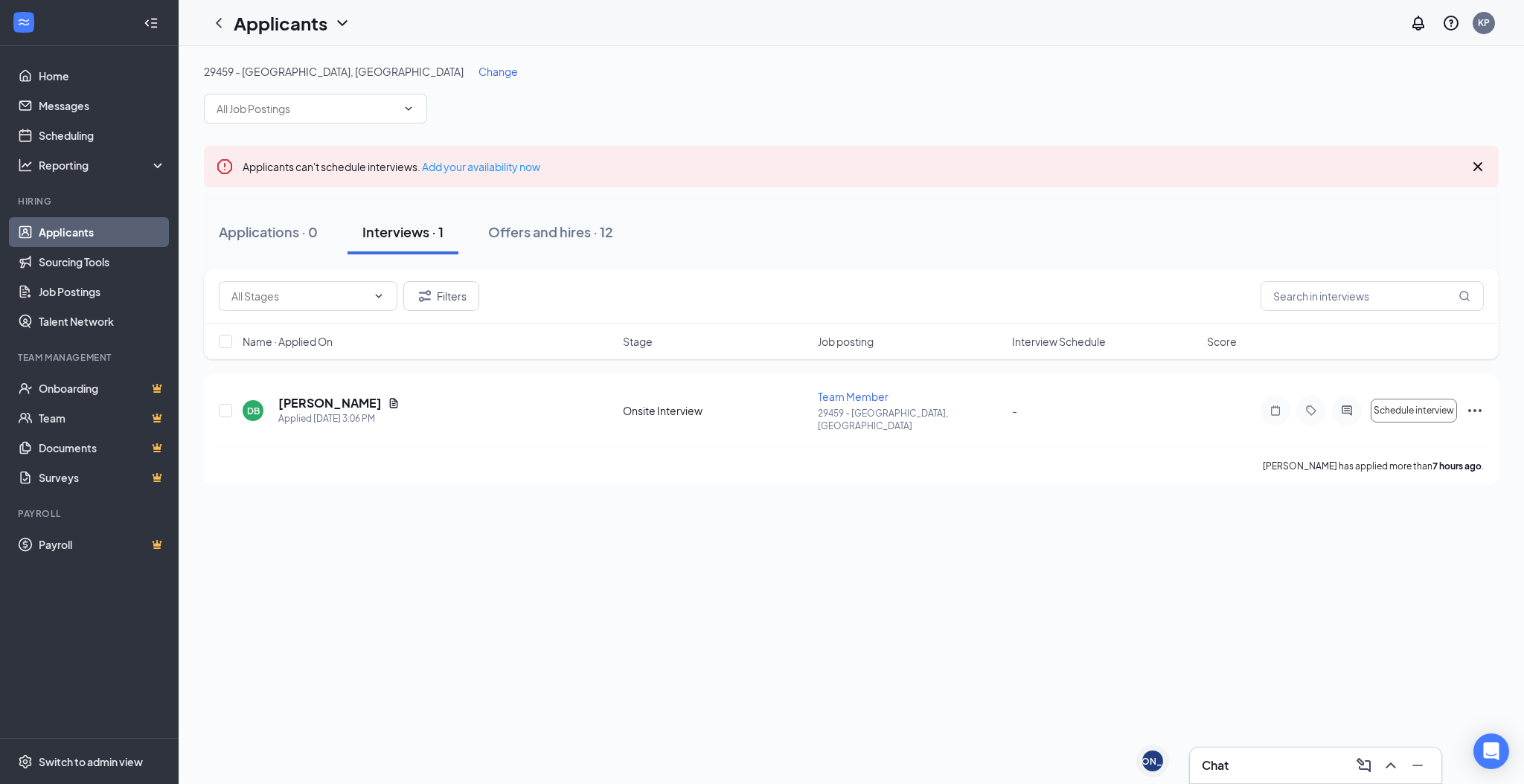
click at [479, 68] on span "Change" at bounding box center [498, 71] width 40 height 14
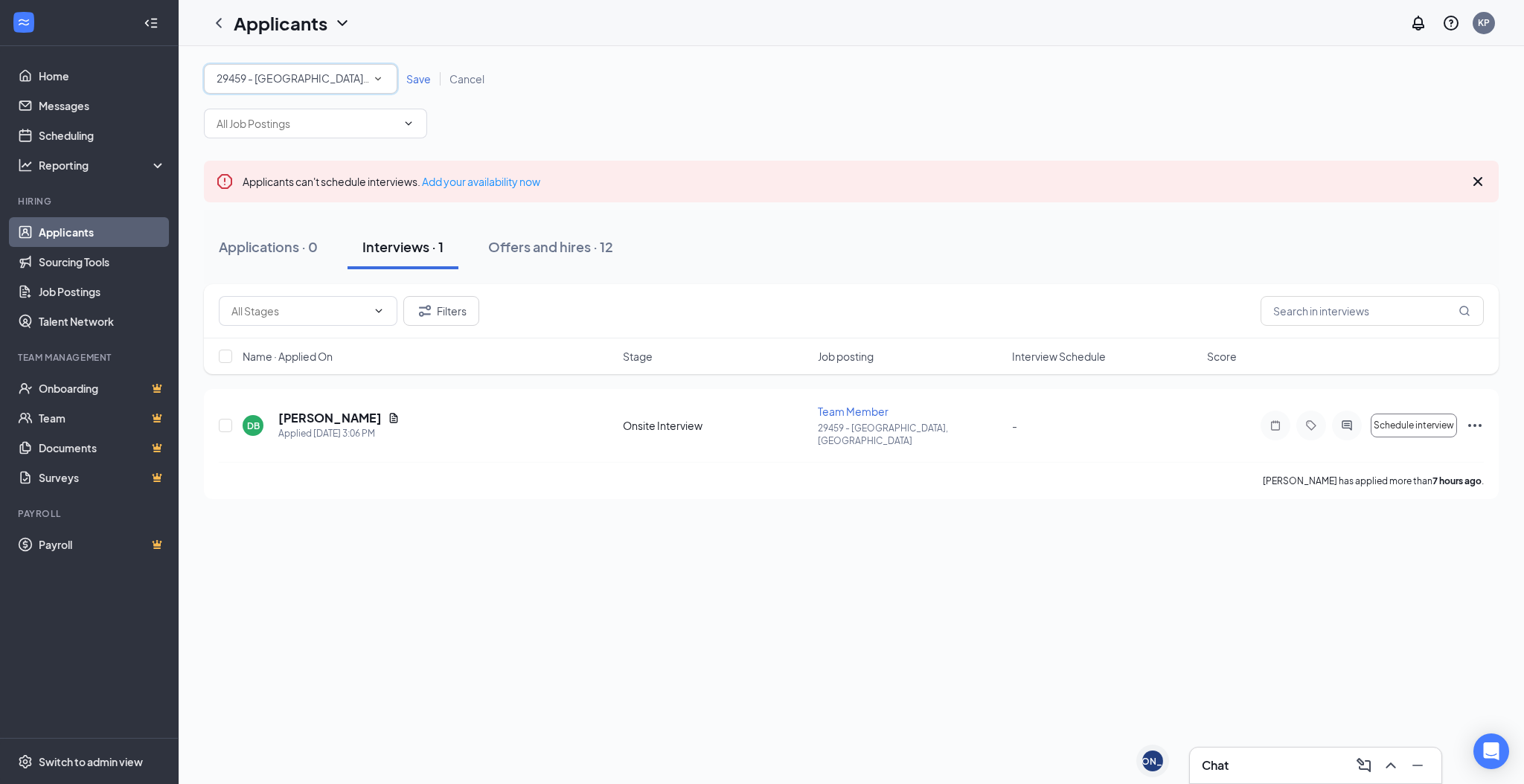
click at [364, 71] on div "29459 - [GEOGRAPHIC_DATA], [GEOGRAPHIC_DATA]" at bounding box center [300, 79] width 168 height 18
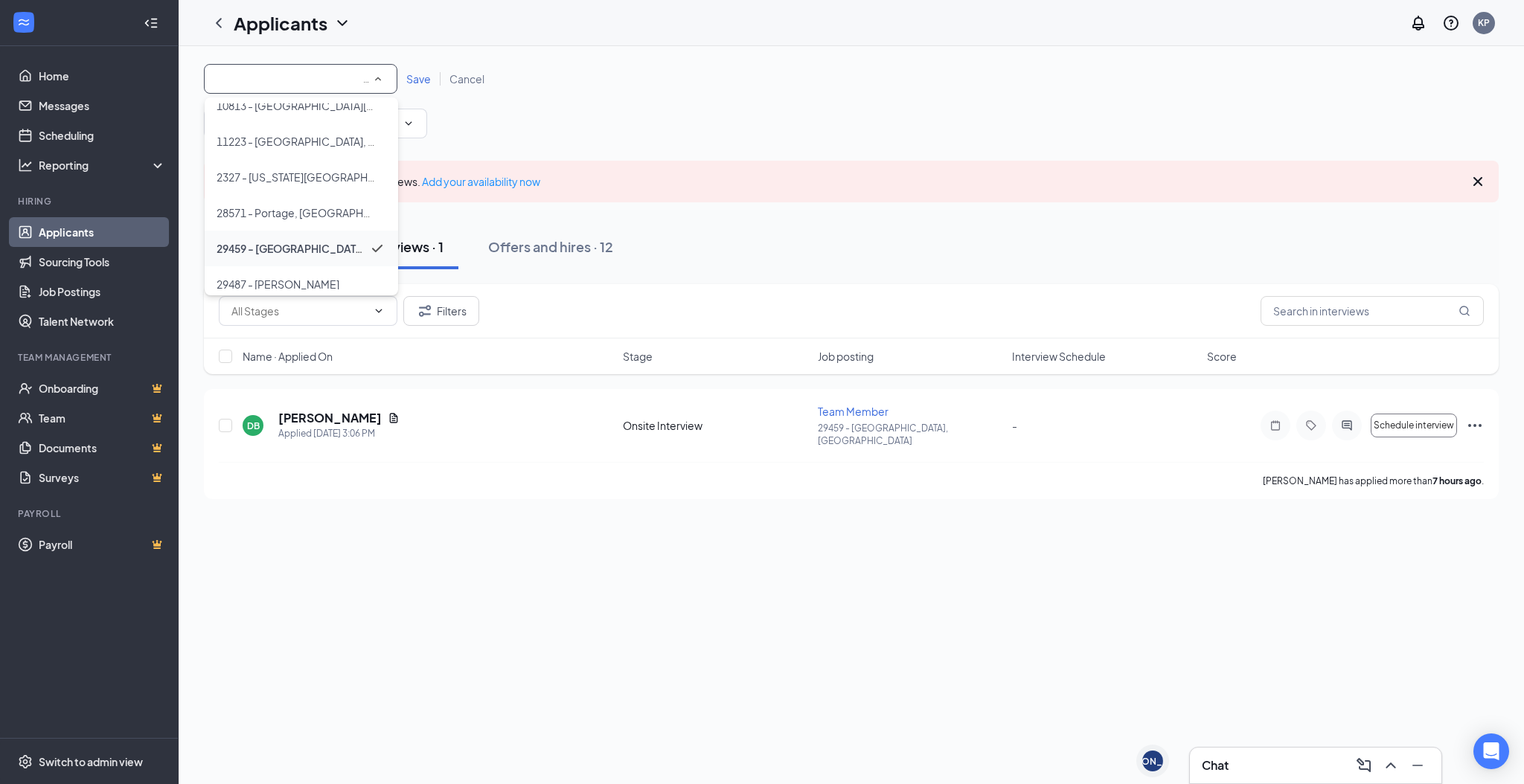
scroll to position [63, 0]
click at [307, 273] on div "29487 - [PERSON_NAME]" at bounding box center [301, 272] width 170 height 18
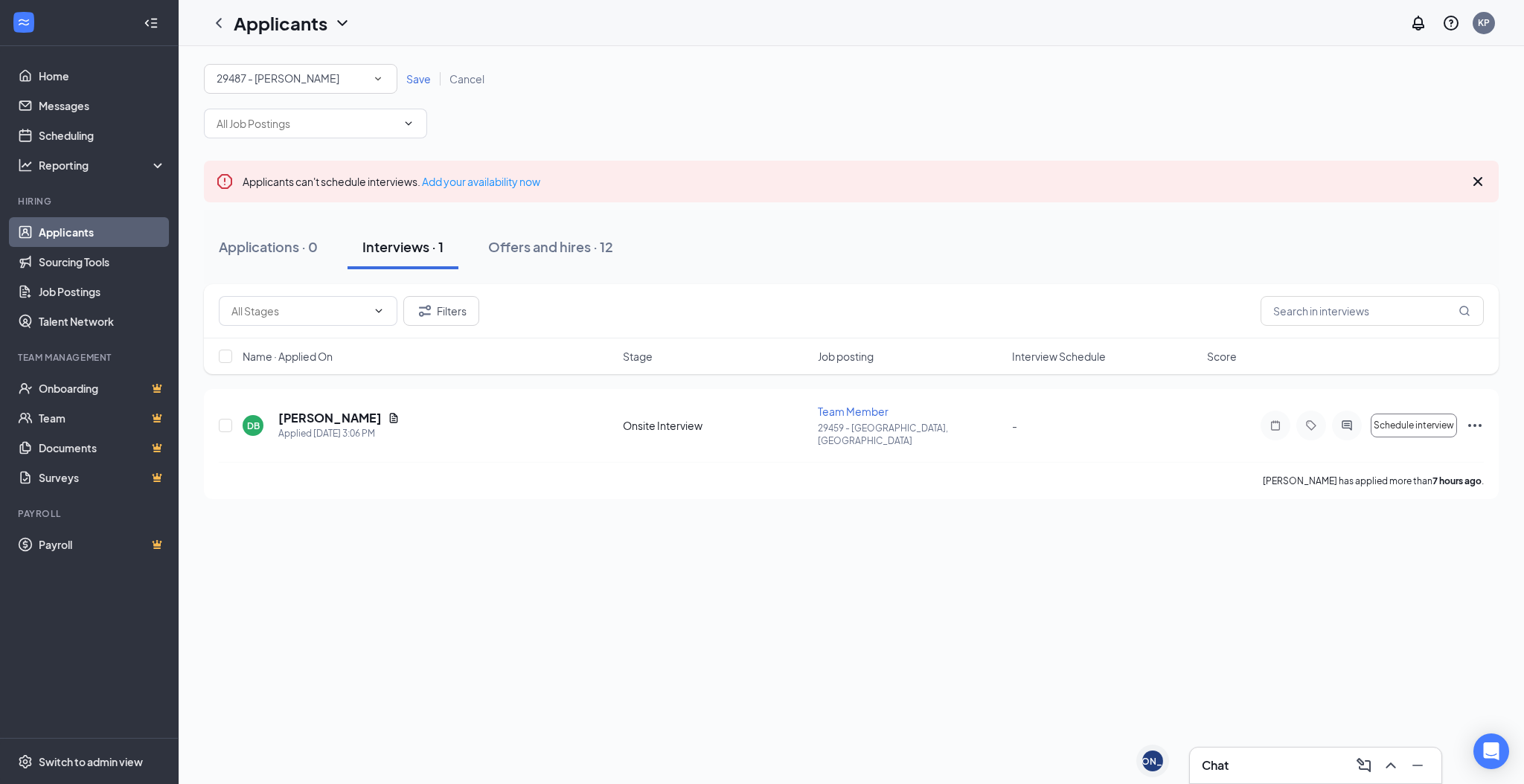
click at [430, 73] on span "Save" at bounding box center [419, 79] width 24 height 14
